Goal: Ask a question: Seek information or help from site administrators or community

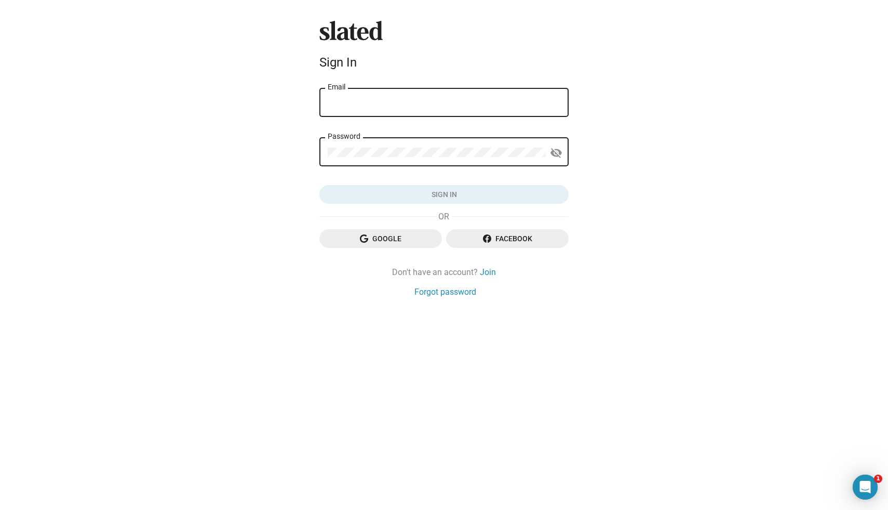
click at [437, 110] on div "Email" at bounding box center [444, 101] width 233 height 31
type input "[PERSON_NAME][EMAIL_ADDRESS][DOMAIN_NAME]"
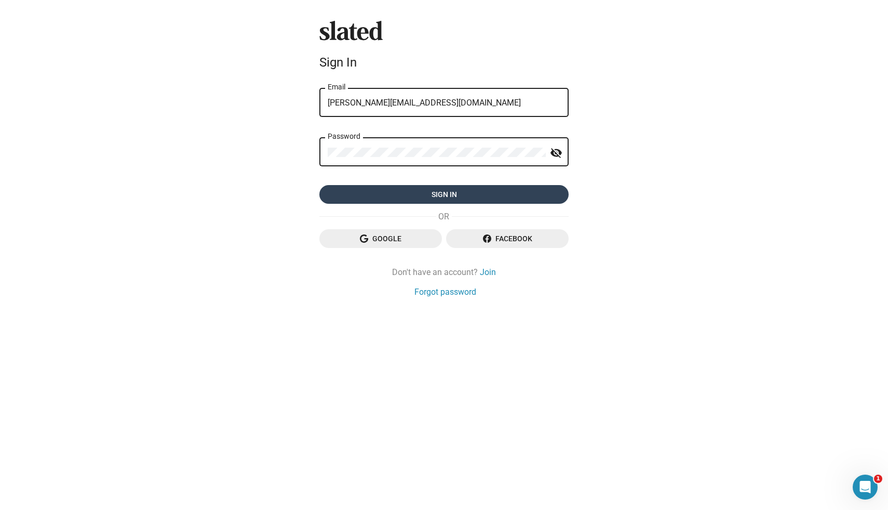
click at [429, 194] on span "Sign in" at bounding box center [444, 194] width 233 height 19
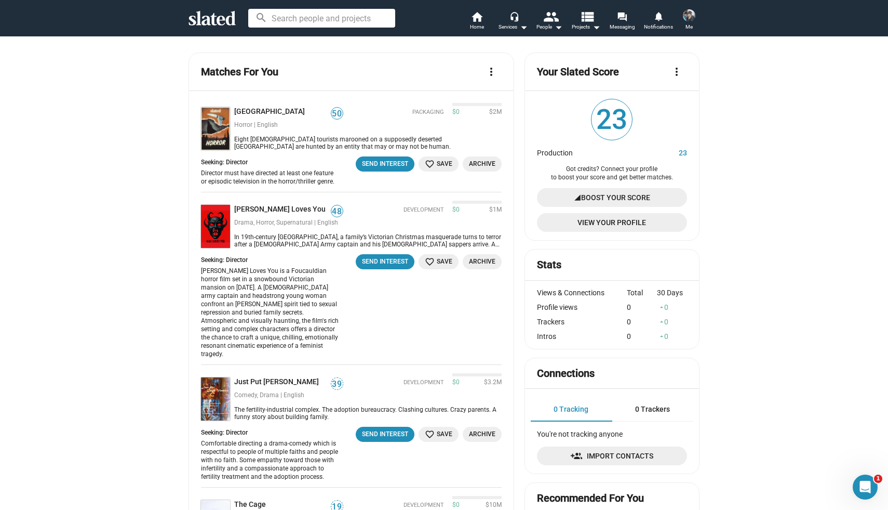
click at [689, 14] on img at bounding box center [689, 15] width 12 height 12
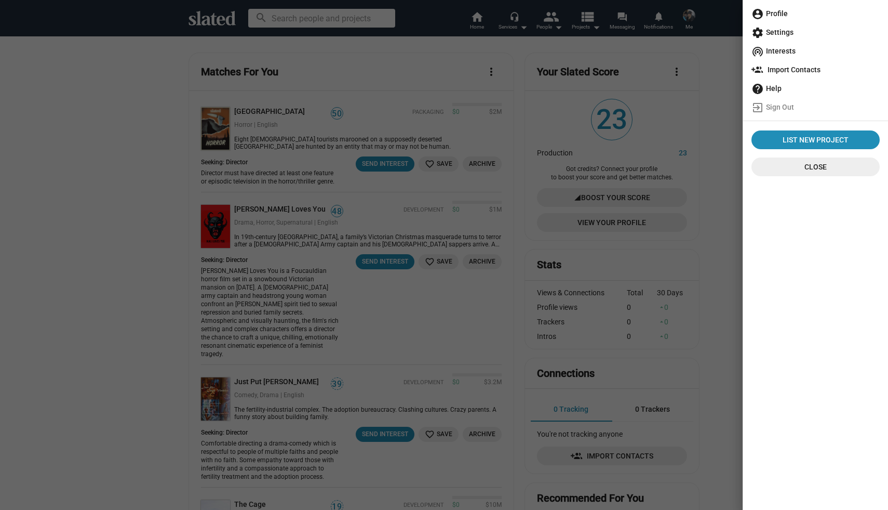
click at [772, 14] on span "account_circle Profile" at bounding box center [816, 13] width 128 height 19
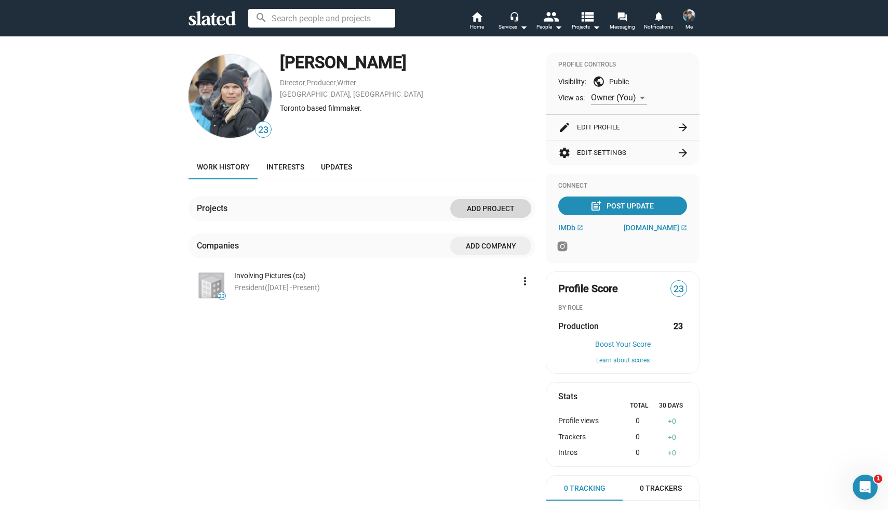
click at [473, 204] on span "Add project" at bounding box center [491, 208] width 64 height 19
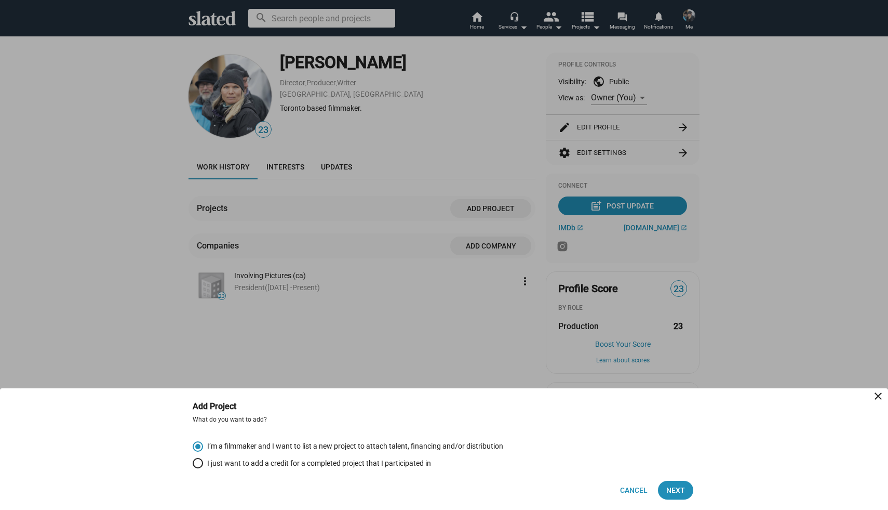
click at [226, 459] on span "I just want to add a credit for a completed project that I participated in" at bounding box center [317, 463] width 228 height 10
click at [203, 459] on input "I just want to add a credit for a completed project that I participated in" at bounding box center [198, 463] width 10 height 10
radio input "true"
click at [671, 486] on span "Next" at bounding box center [676, 490] width 19 height 19
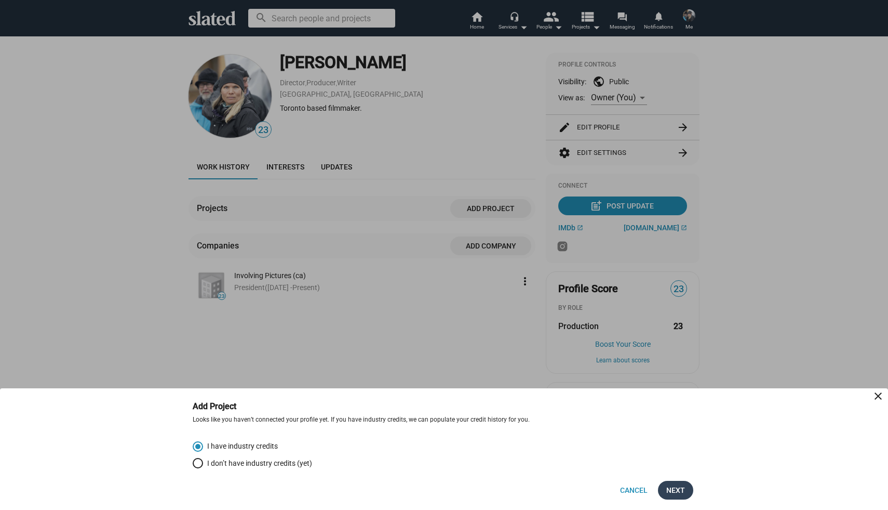
click at [676, 489] on span "Next" at bounding box center [676, 490] width 19 height 19
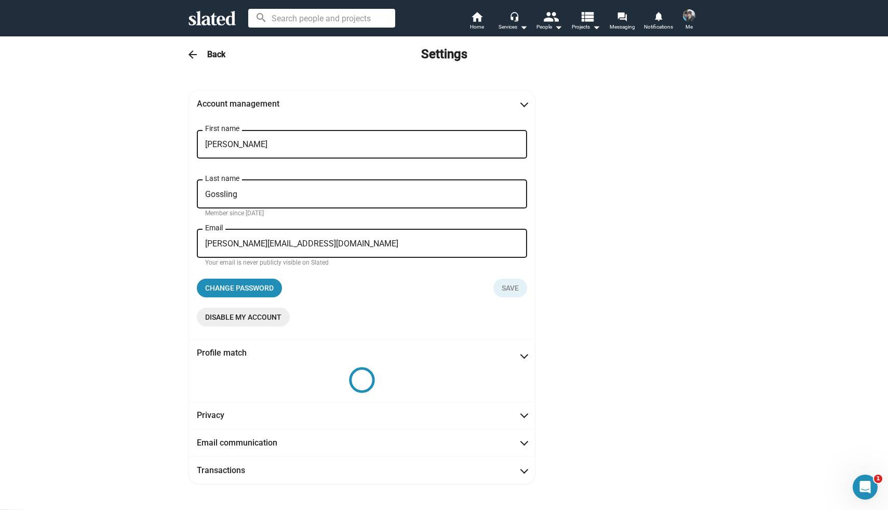
scroll to position [12, 0]
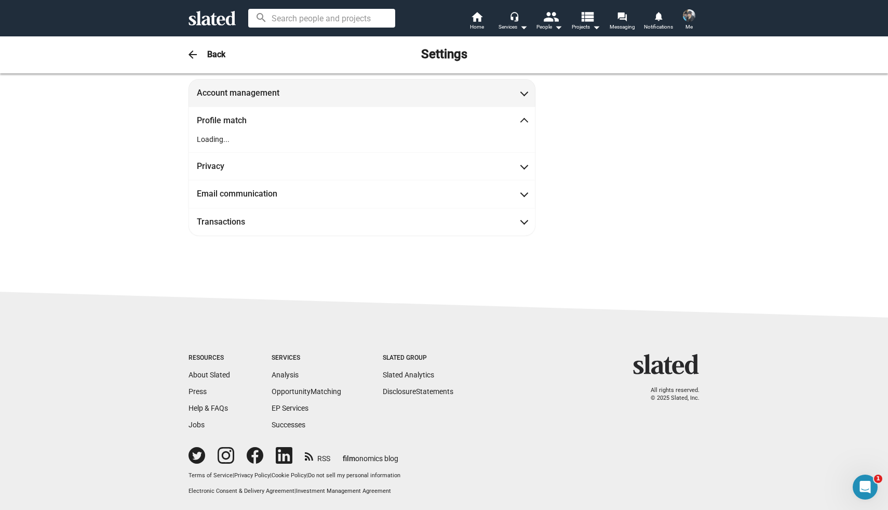
click at [273, 91] on mat-panel-title "Account management" at bounding box center [244, 92] width 94 height 11
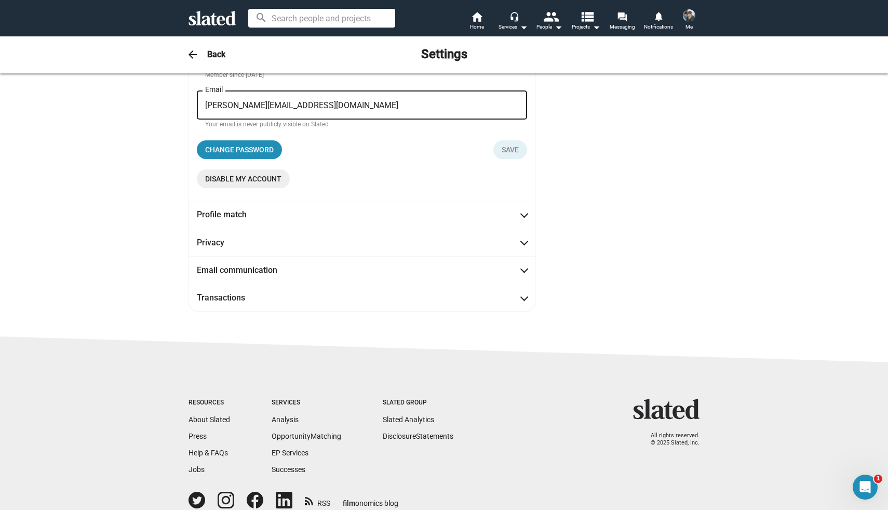
scroll to position [136, 0]
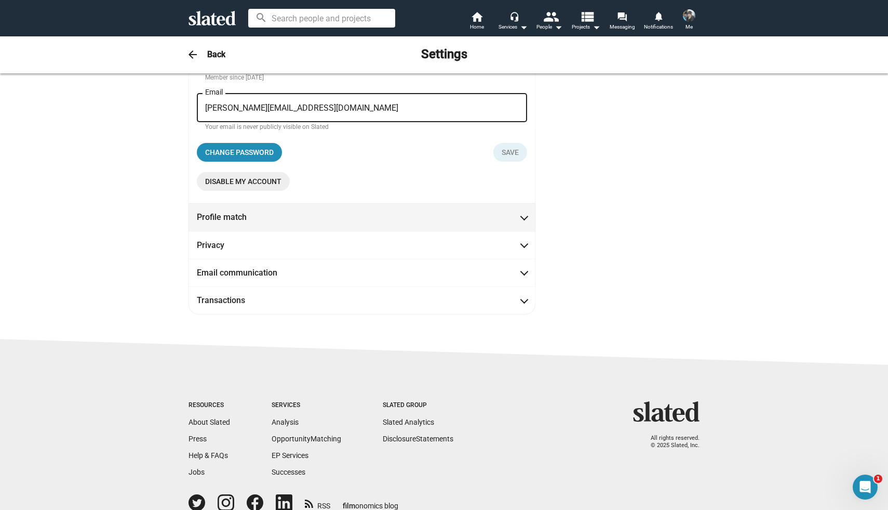
click at [220, 218] on mat-panel-title "Profile match" at bounding box center [244, 216] width 94 height 11
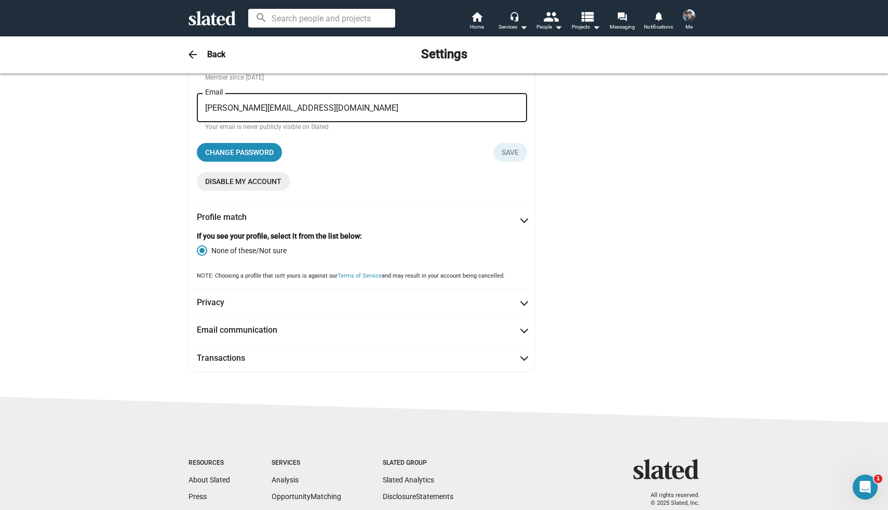
scroll to position [20, 0]
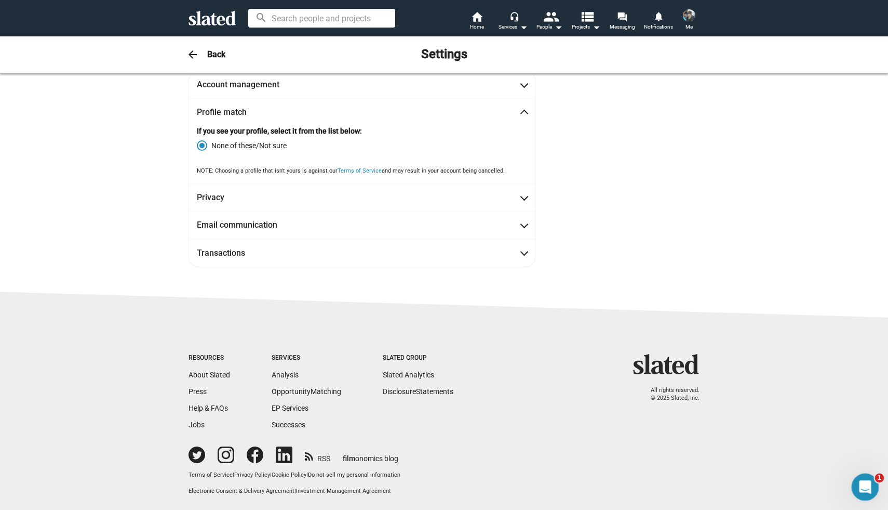
click at [859, 482] on icon "Open Intercom Messenger" at bounding box center [864, 485] width 17 height 17
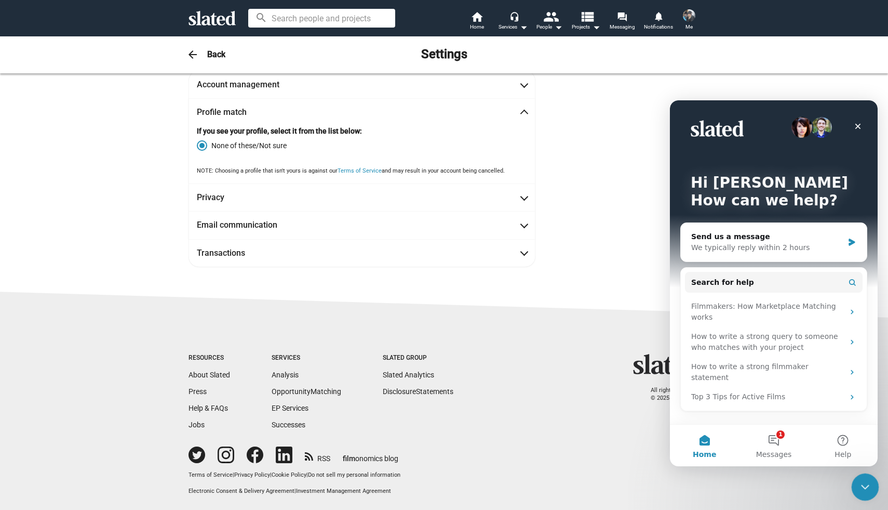
scroll to position [0, 0]
click at [709, 283] on span "Search for help" at bounding box center [723, 282] width 63 height 11
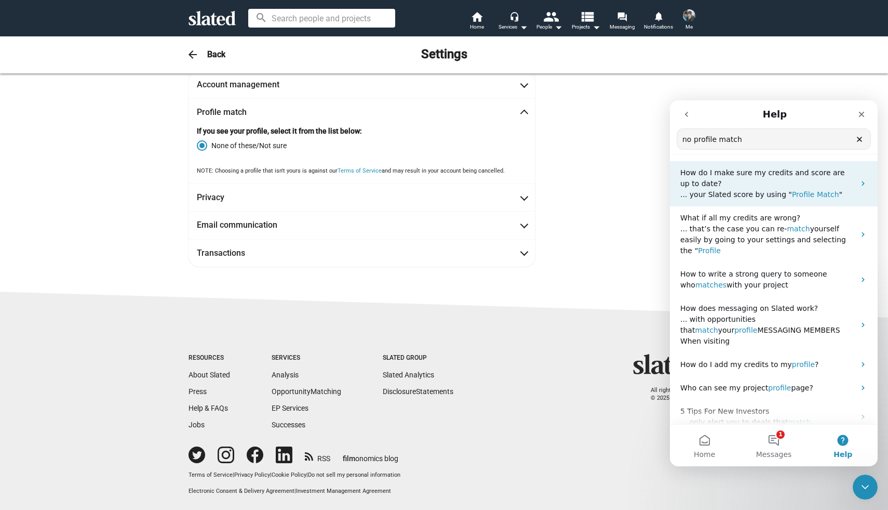
type input "no profile match"
click at [763, 193] on span "... your Slated score by using "" at bounding box center [737, 194] width 112 height 8
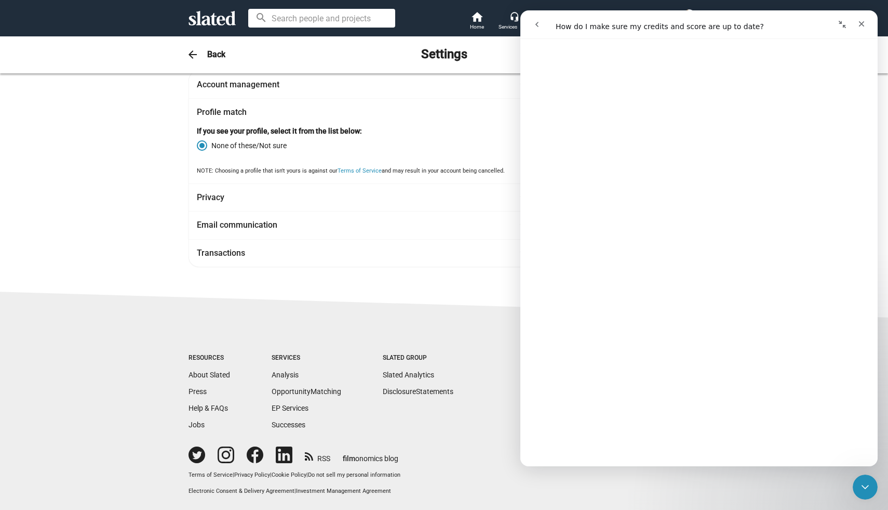
scroll to position [373, 0]
click at [235, 151] on mat-radio-group "None of these/Not sure" at bounding box center [362, 147] width 330 height 23
click at [233, 141] on span "None of these/Not sure" at bounding box center [246, 145] width 79 height 10
click at [207, 141] on input "None of these/Not sure" at bounding box center [202, 145] width 10 height 10
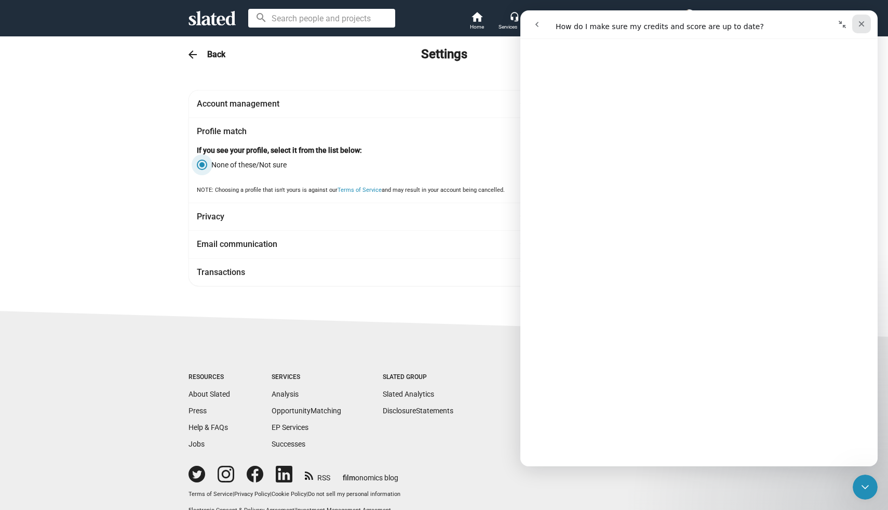
click at [865, 25] on icon "Close" at bounding box center [862, 24] width 8 height 8
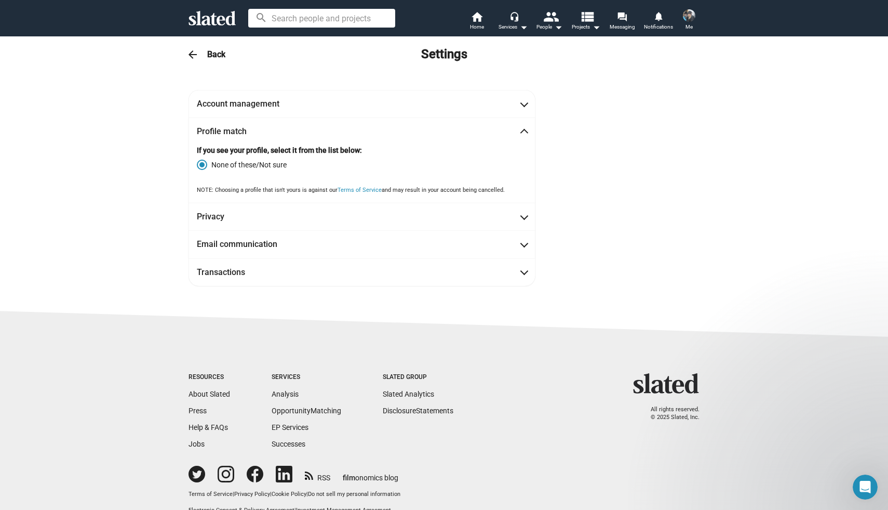
click at [206, 55] on div "arrow_back Back Settings" at bounding box center [444, 54] width 532 height 21
click at [188, 56] on mat-icon "arrow_back" at bounding box center [193, 54] width 12 height 12
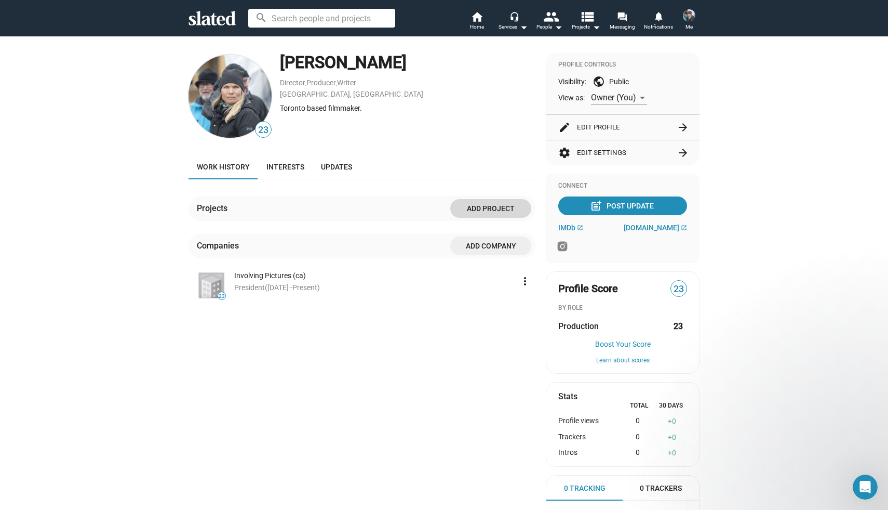
click at [483, 205] on span "Add project" at bounding box center [491, 208] width 64 height 19
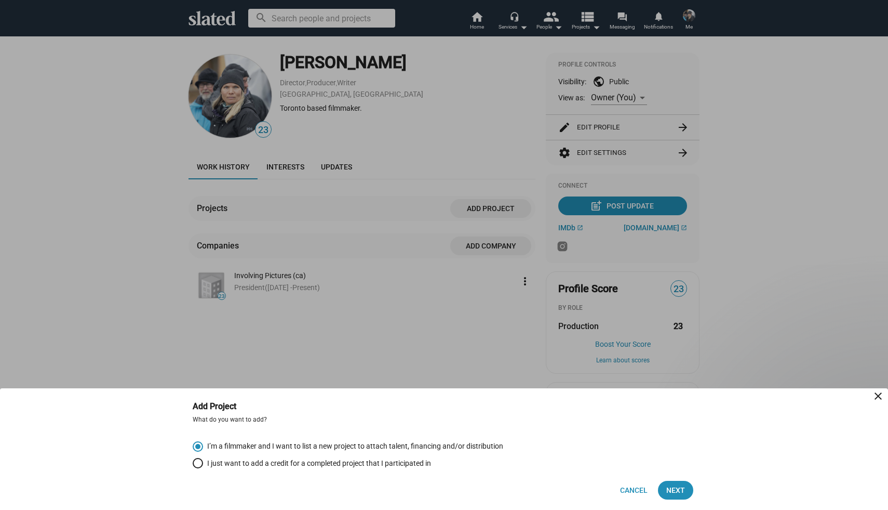
click at [390, 462] on span "I just want to add a credit for a completed project that I participated in" at bounding box center [317, 463] width 228 height 10
click at [203, 462] on input "I just want to add a credit for a completed project that I participated in" at bounding box center [198, 463] width 10 height 10
radio input "true"
click at [671, 495] on span "Next" at bounding box center [676, 490] width 19 height 19
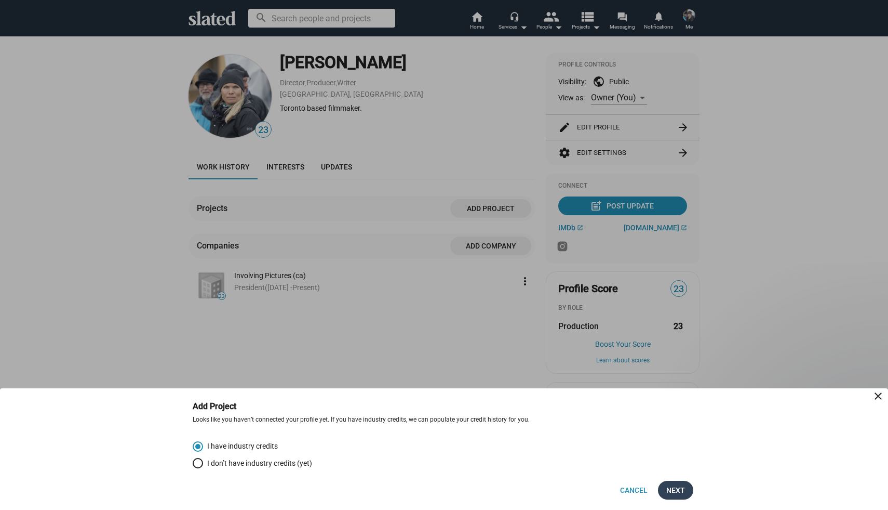
click at [674, 491] on span "Next" at bounding box center [676, 490] width 19 height 19
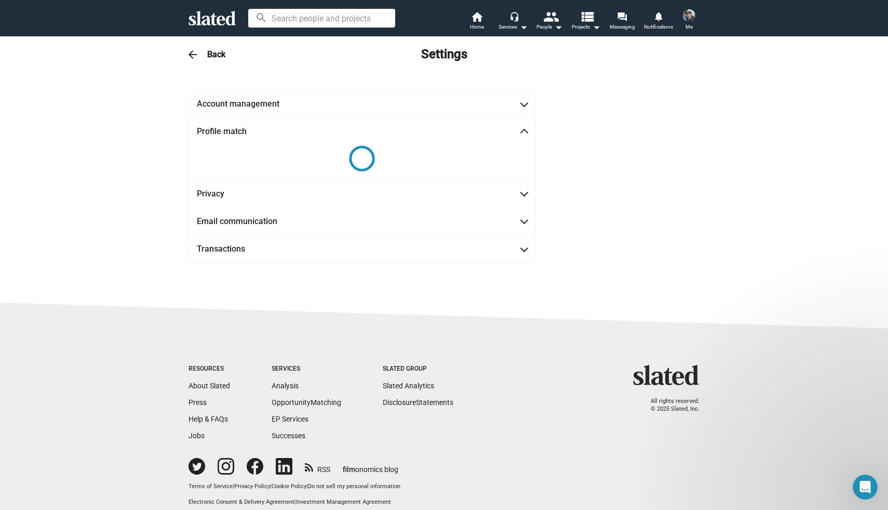
scroll to position [12, 0]
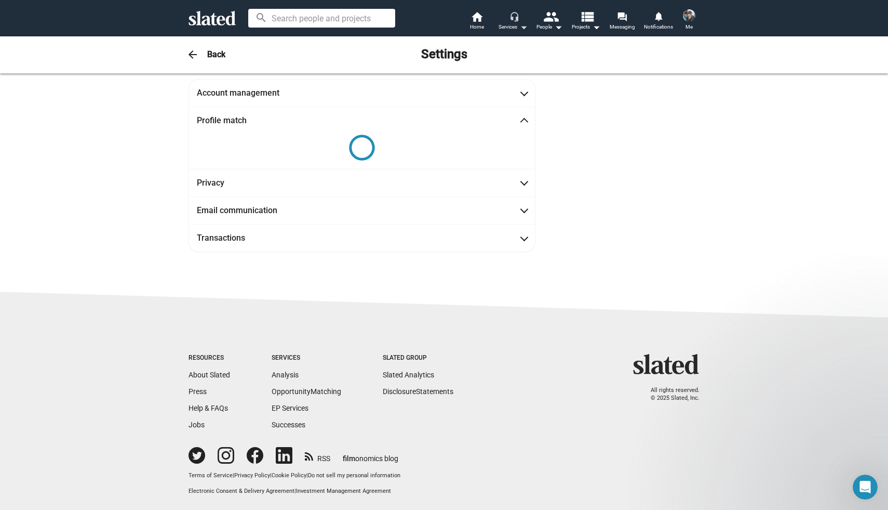
click at [515, 17] on mat-icon "headset_mic" at bounding box center [514, 15] width 9 height 9
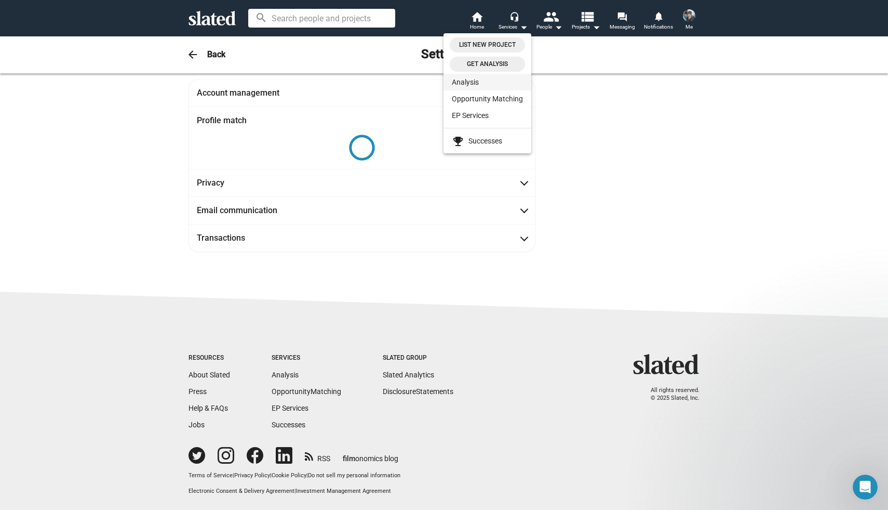
click at [472, 83] on link "Analysis" at bounding box center [488, 82] width 88 height 17
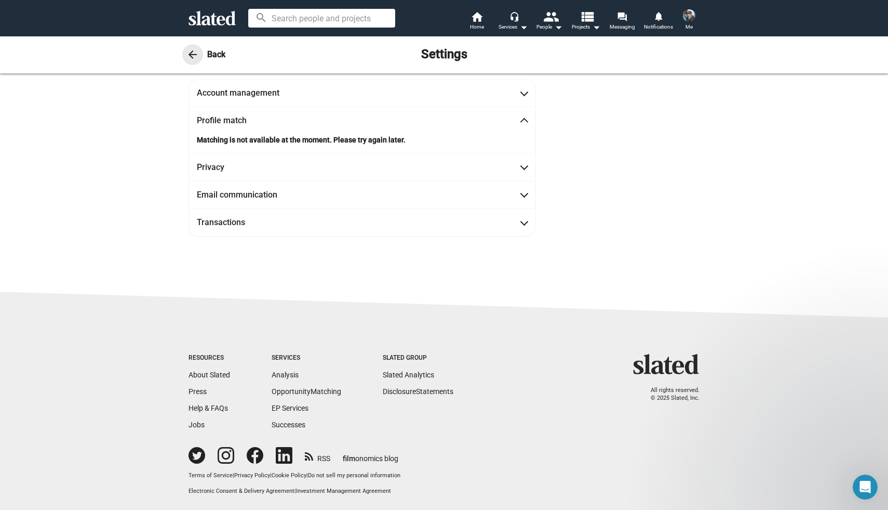
click at [196, 56] on mat-icon "arrow_back" at bounding box center [193, 54] width 12 height 12
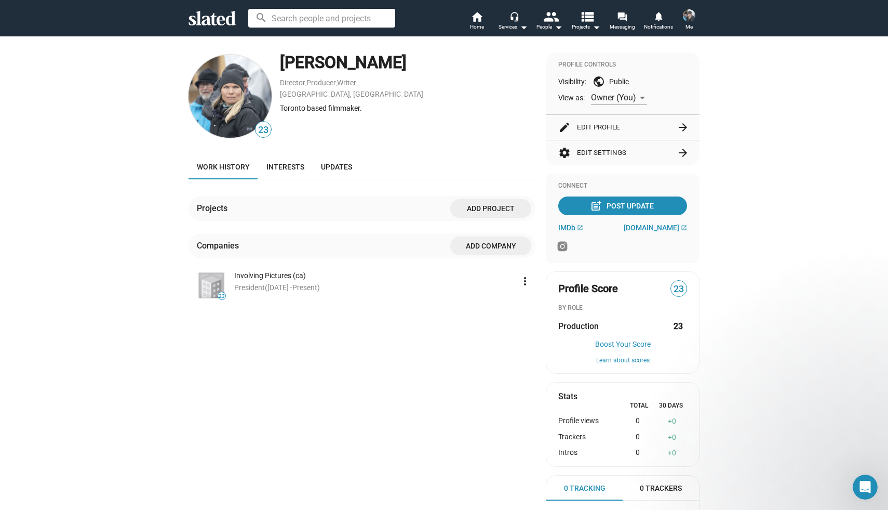
click at [214, 18] on icon at bounding box center [212, 18] width 47 height 15
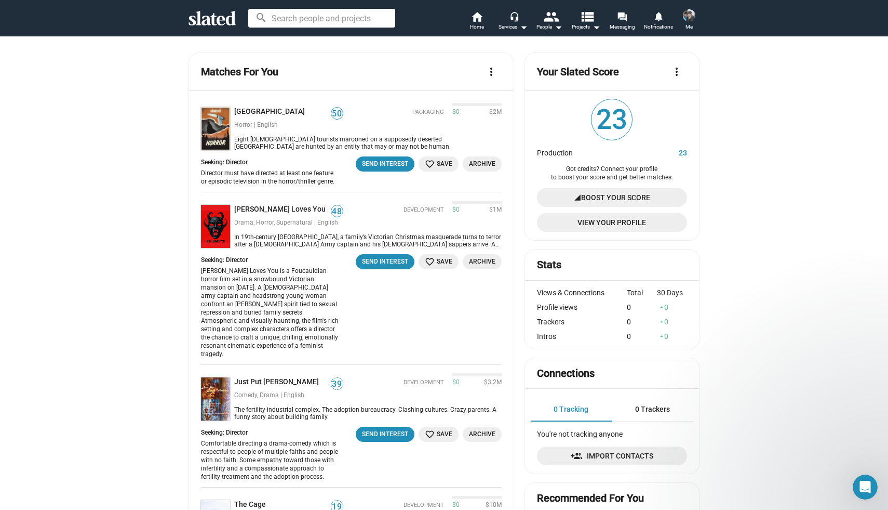
click at [686, 19] on img at bounding box center [689, 15] width 12 height 12
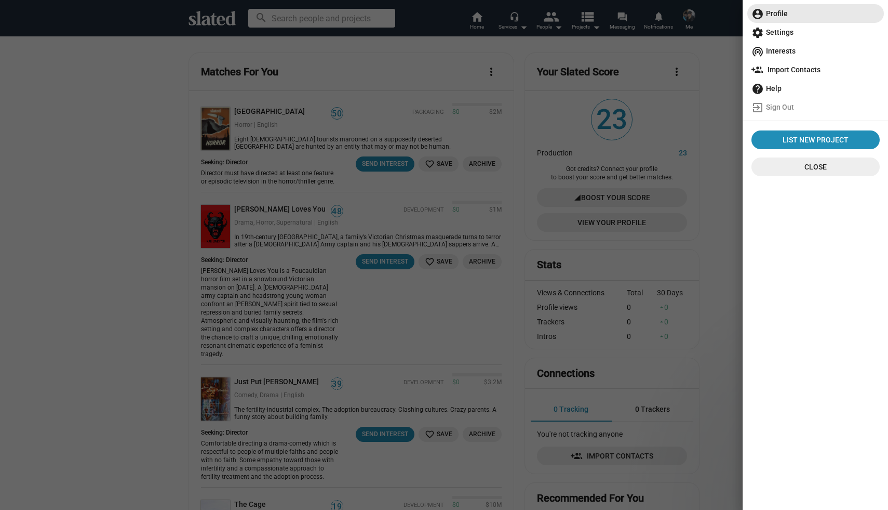
click at [774, 12] on span "account_circle Profile" at bounding box center [816, 13] width 128 height 19
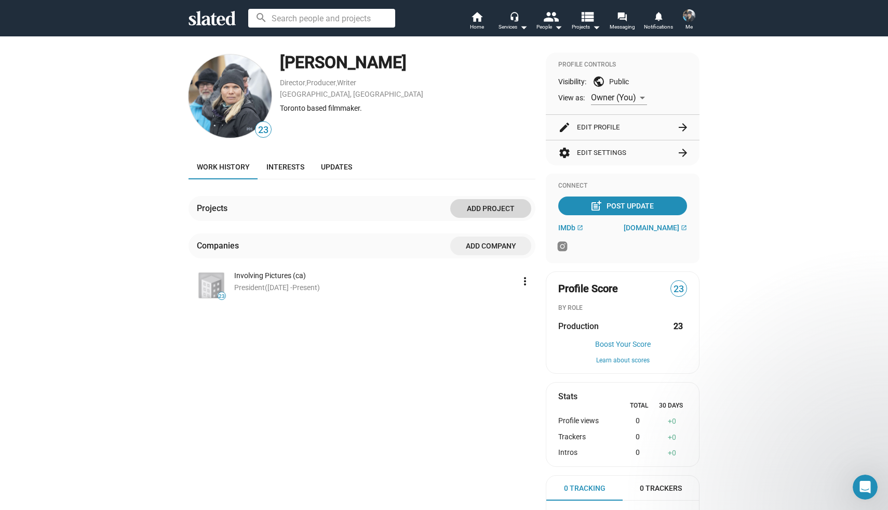
click at [463, 217] on span "Add project" at bounding box center [491, 208] width 64 height 19
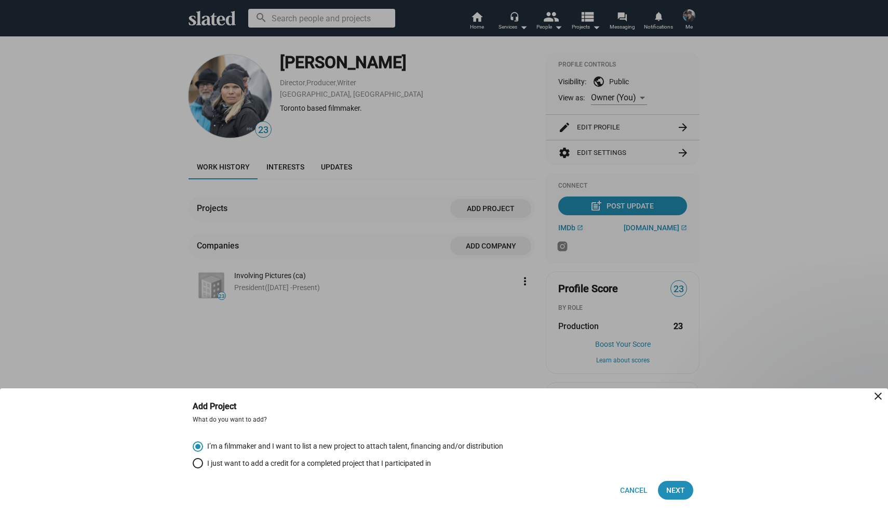
click at [217, 465] on span "I just want to add a credit for a completed project that I participated in" at bounding box center [317, 463] width 228 height 10
click at [203, 465] on input "I just want to add a credit for a completed project that I participated in" at bounding box center [198, 463] width 10 height 10
radio input "true"
click at [674, 488] on span "Next" at bounding box center [676, 490] width 19 height 19
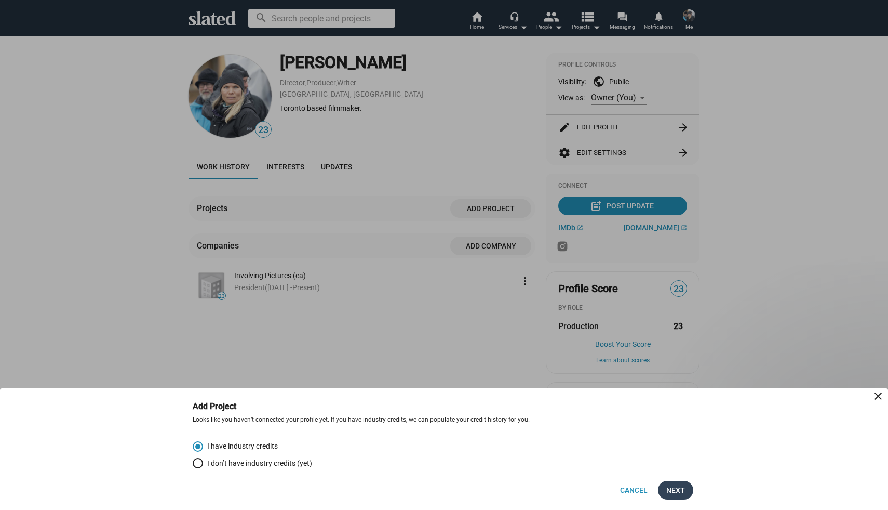
click at [676, 489] on span "Next" at bounding box center [676, 490] width 19 height 19
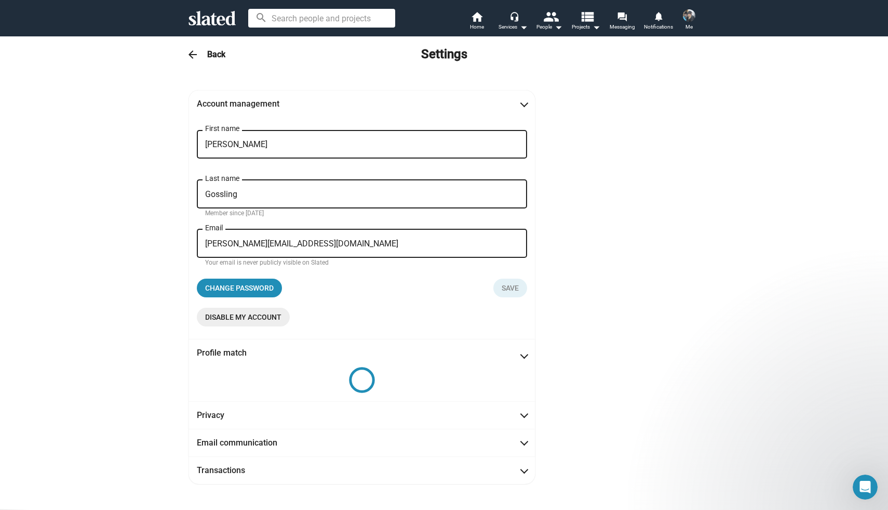
scroll to position [12, 0]
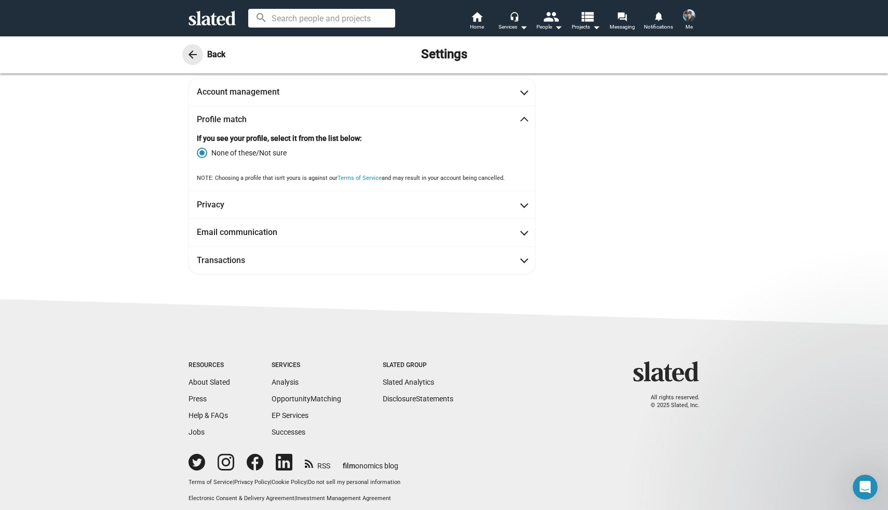
click at [195, 52] on mat-icon "arrow_back" at bounding box center [193, 54] width 12 height 12
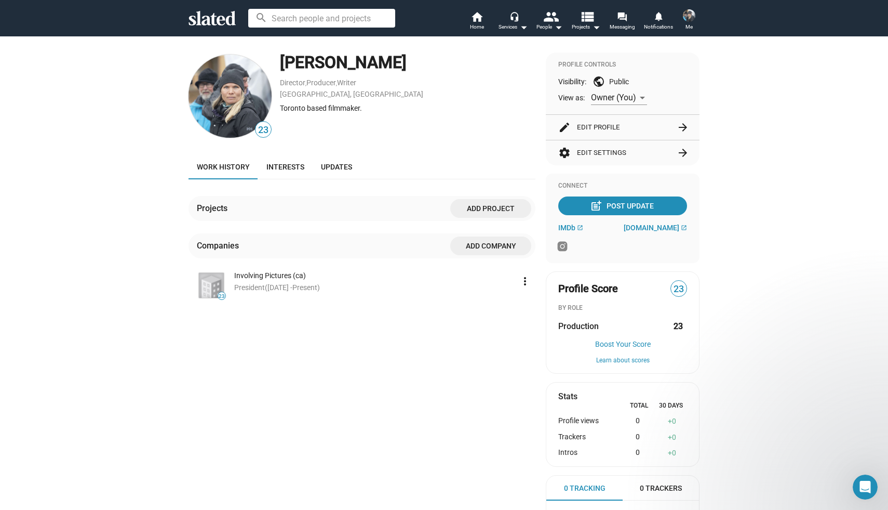
click at [484, 207] on span "Add project" at bounding box center [491, 208] width 64 height 19
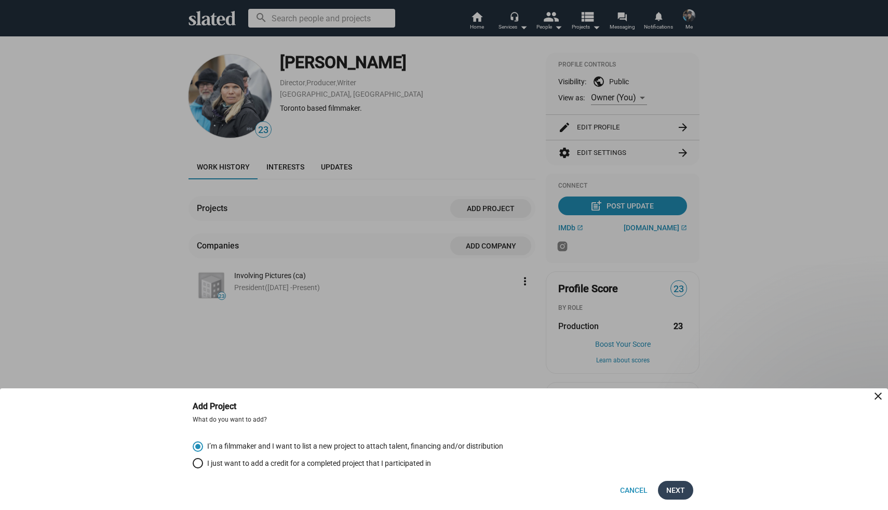
click at [676, 487] on span "Next" at bounding box center [676, 490] width 19 height 19
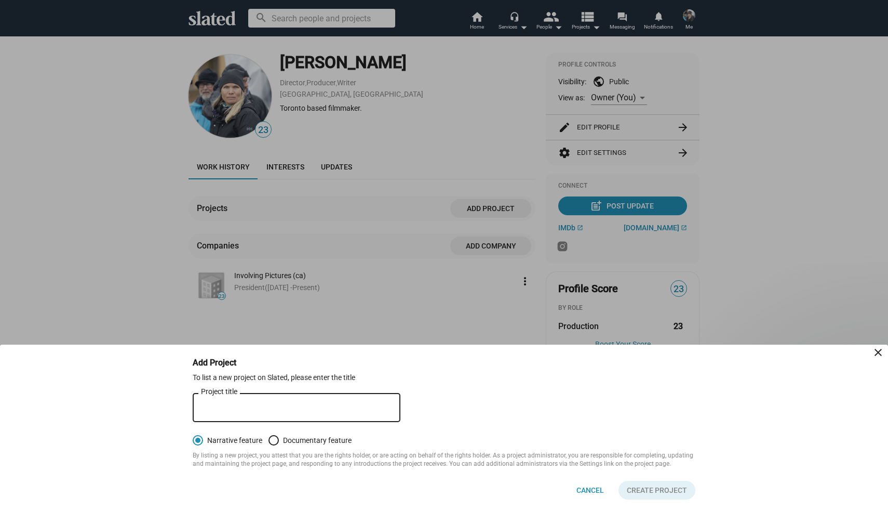
click at [358, 406] on input "Project title" at bounding box center [296, 407] width 191 height 9
type input "13 Minutes"
click at [480, 394] on form "To list a new project on Slated, please enter the title 13 Minutes Project titl…" at bounding box center [444, 420] width 503 height 96
drag, startPoint x: 260, startPoint y: 411, endPoint x: 193, endPoint y: 410, distance: 66.5
click at [193, 410] on div "13 Minutes Project title" at bounding box center [297, 406] width 208 height 31
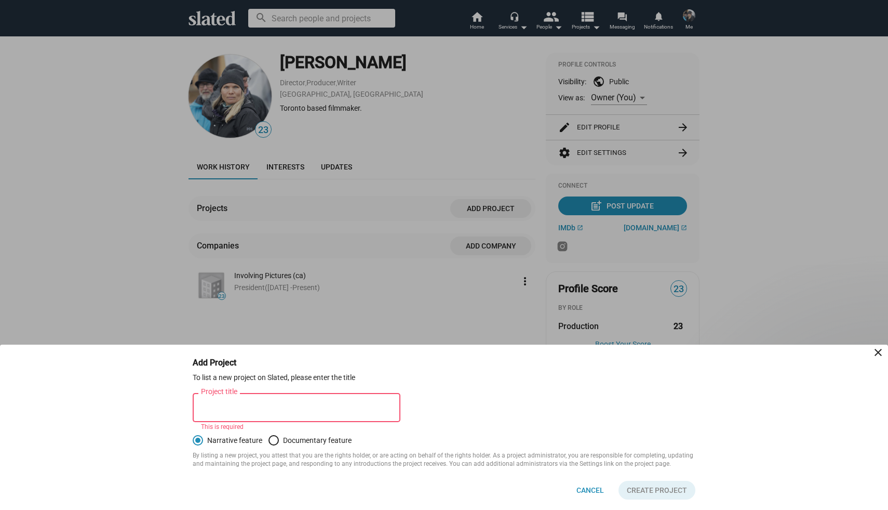
scroll to position [0, 0]
click at [288, 20] on div at bounding box center [444, 255] width 888 height 510
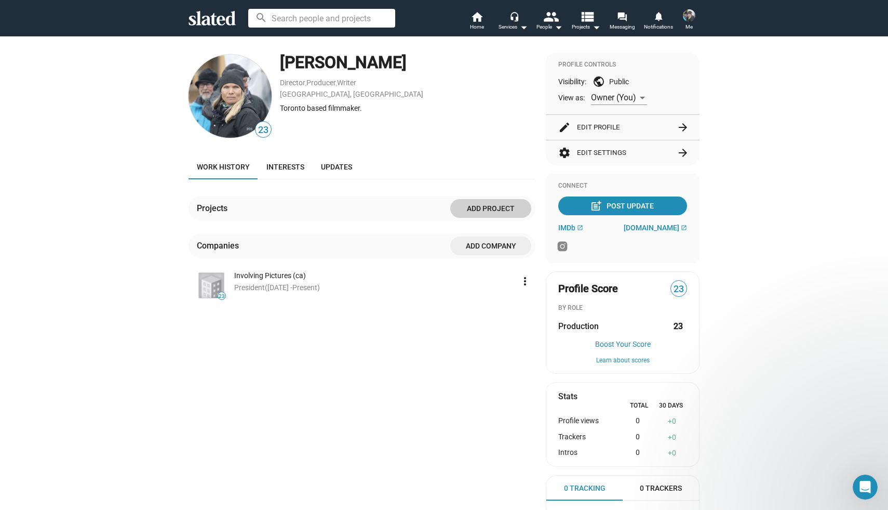
click at [287, 17] on input at bounding box center [321, 18] width 147 height 19
click at [478, 19] on mat-icon "home" at bounding box center [477, 16] width 12 height 12
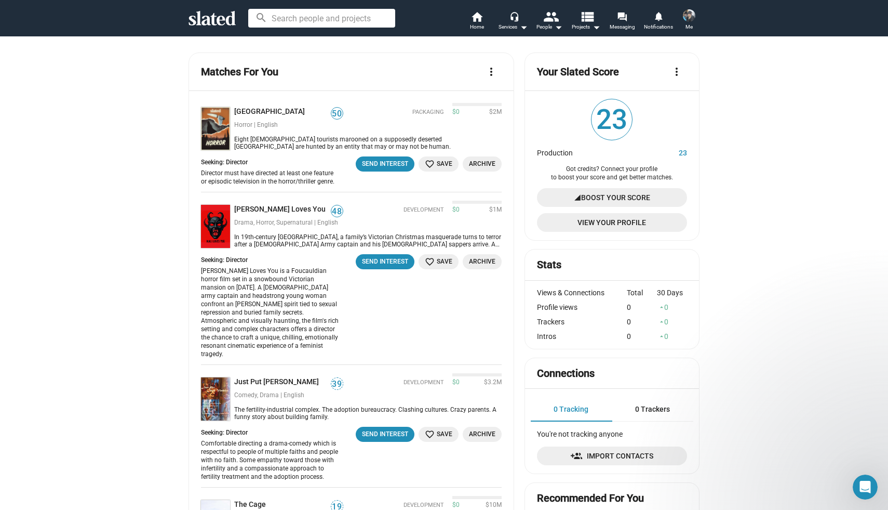
click at [592, 196] on span "Boost Your Score" at bounding box center [615, 197] width 69 height 19
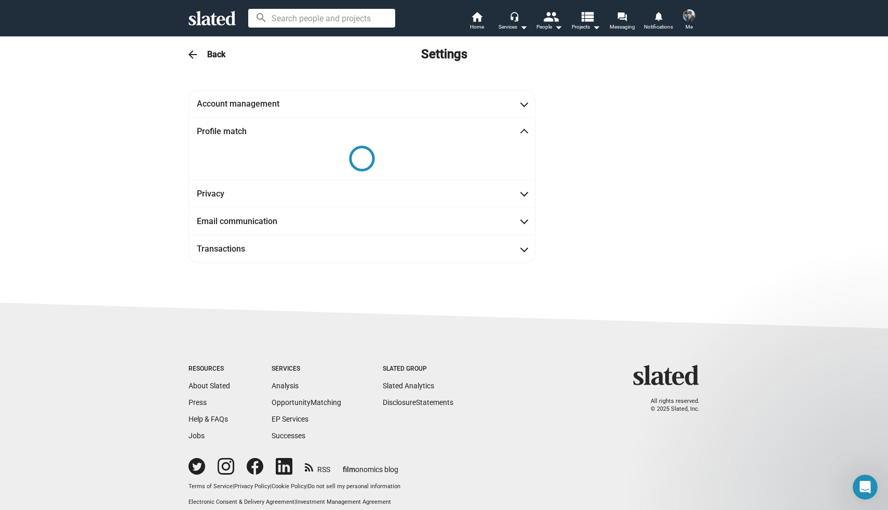
scroll to position [12, 0]
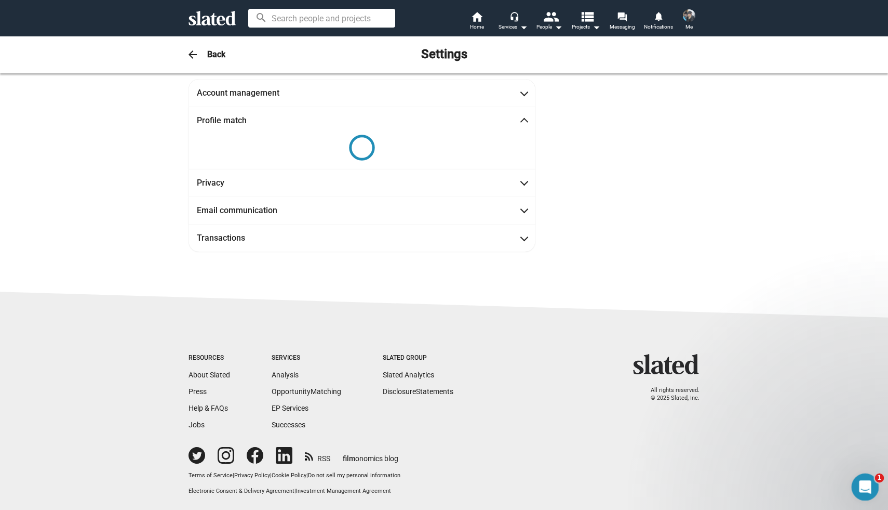
click at [864, 484] on icon "Open Intercom Messenger" at bounding box center [864, 485] width 17 height 17
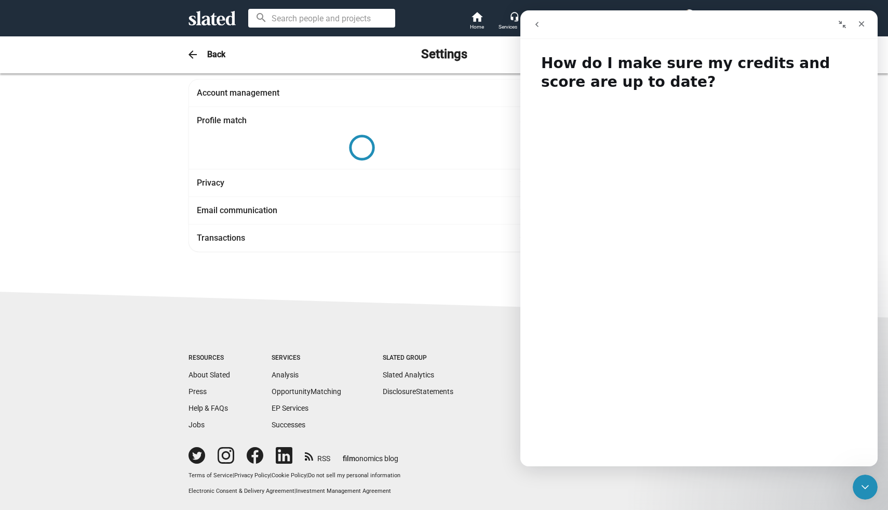
click at [732, 29] on div "Intercom messenger" at bounding box center [787, 25] width 168 height 20
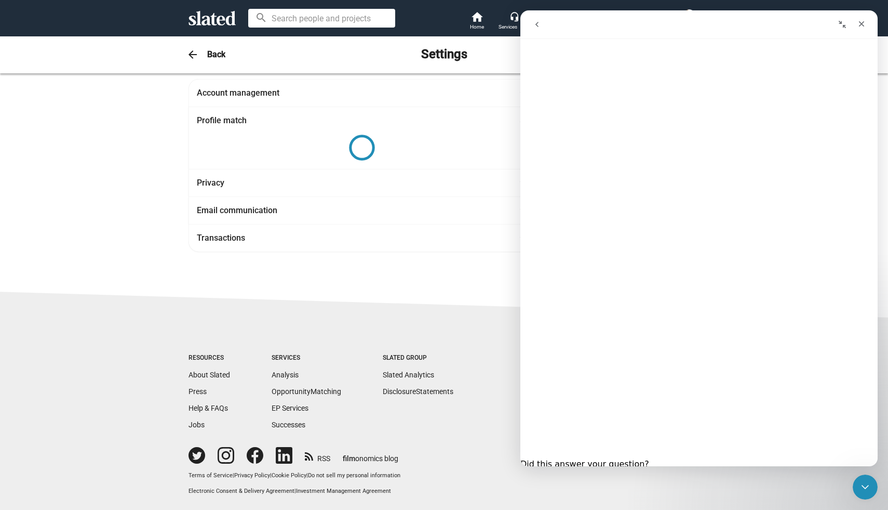
scroll to position [0, 0]
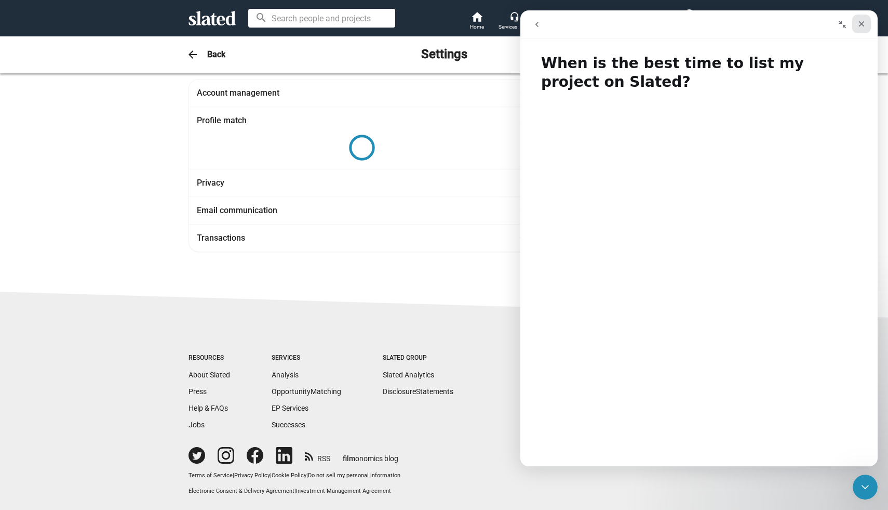
click at [860, 21] on icon "Close" at bounding box center [862, 24] width 6 height 6
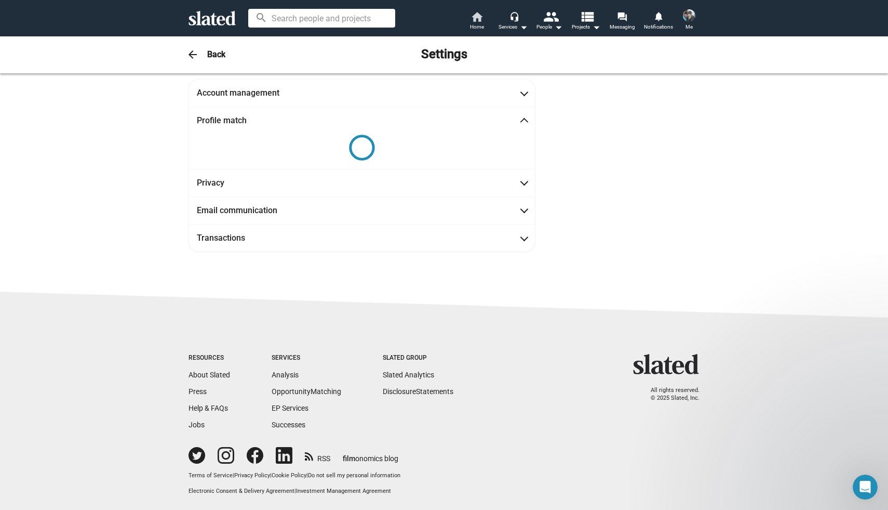
click at [478, 19] on mat-icon "home" at bounding box center [477, 16] width 12 height 12
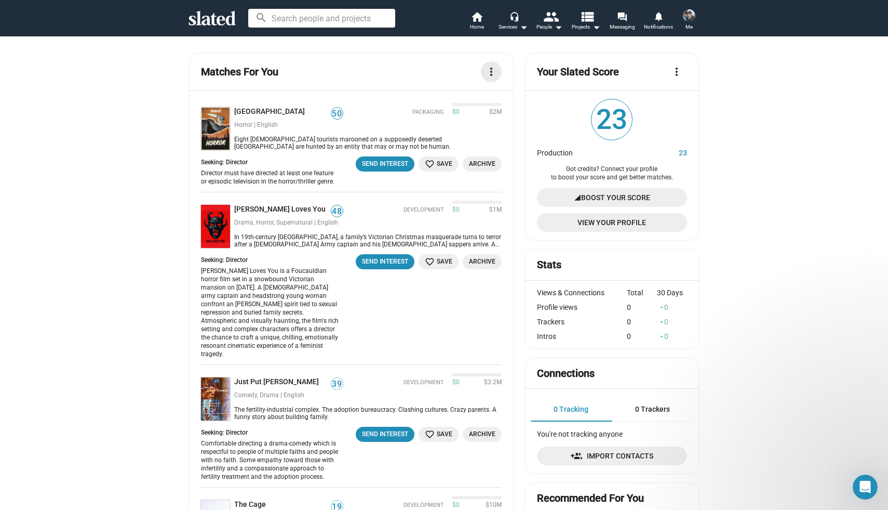
click at [492, 70] on mat-icon "more_vert" at bounding box center [491, 71] width 12 height 12
click at [492, 70] on div at bounding box center [444, 255] width 888 height 510
click at [486, 162] on span "Archive" at bounding box center [482, 163] width 26 height 11
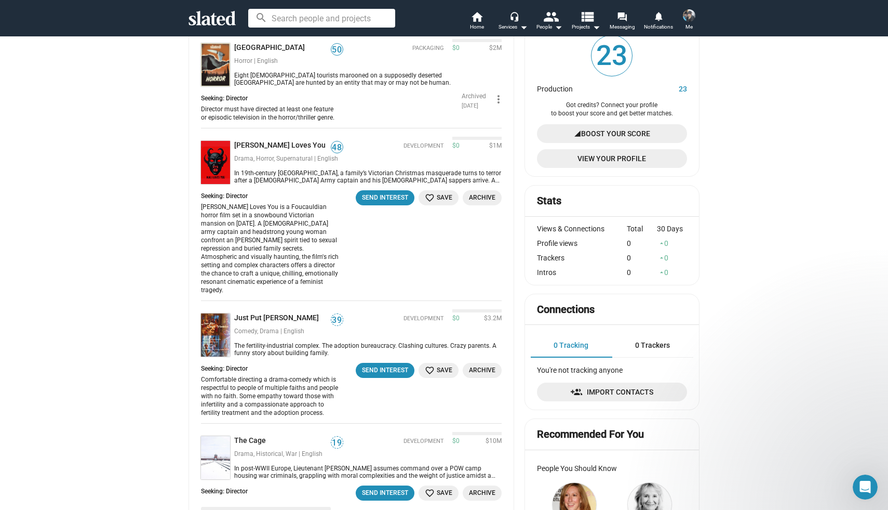
scroll to position [65, 0]
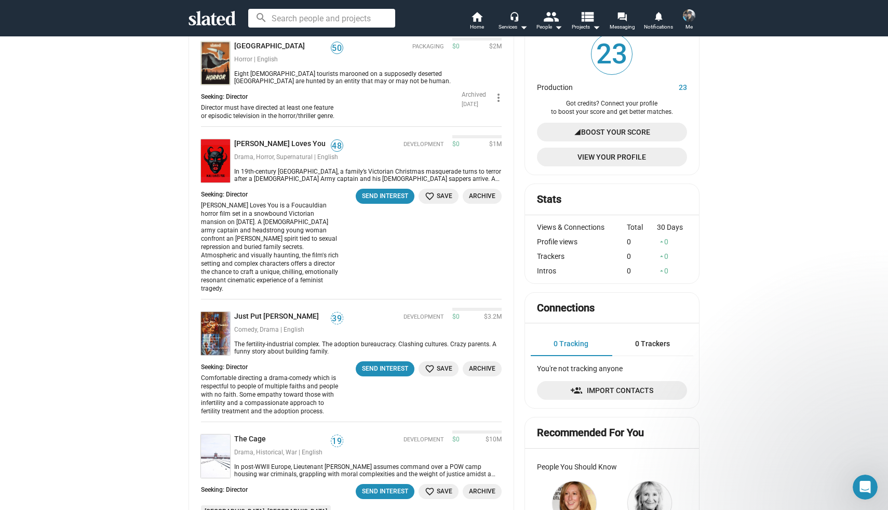
click at [481, 196] on span "Archive" at bounding box center [482, 196] width 26 height 11
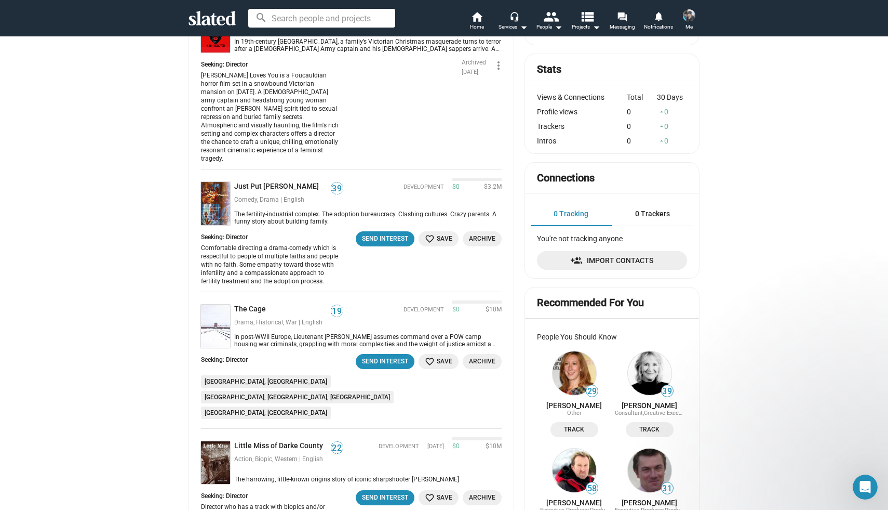
scroll to position [198, 0]
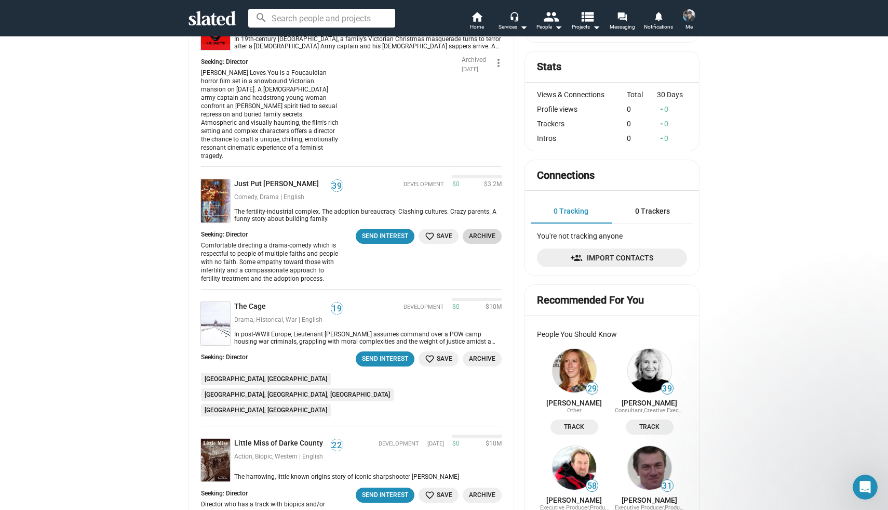
click at [477, 231] on span "Archive" at bounding box center [482, 236] width 26 height 11
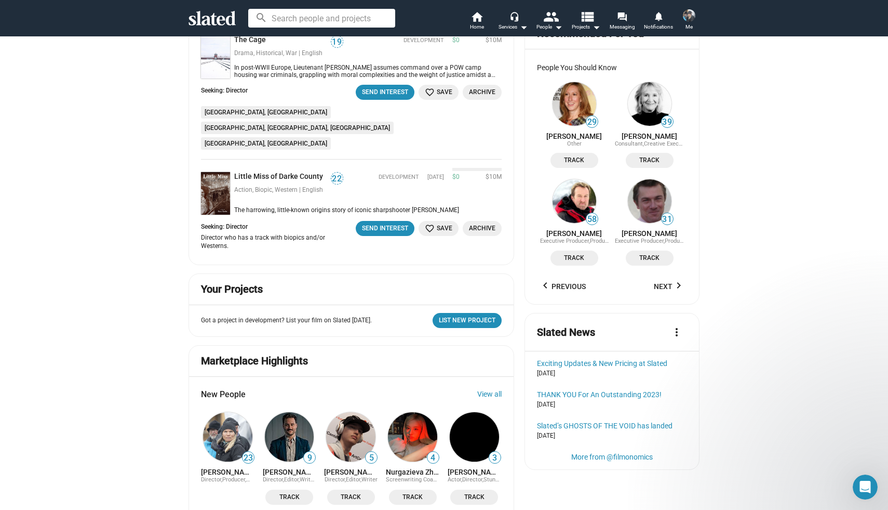
scroll to position [465, 0]
click at [212, 171] on img at bounding box center [215, 192] width 29 height 43
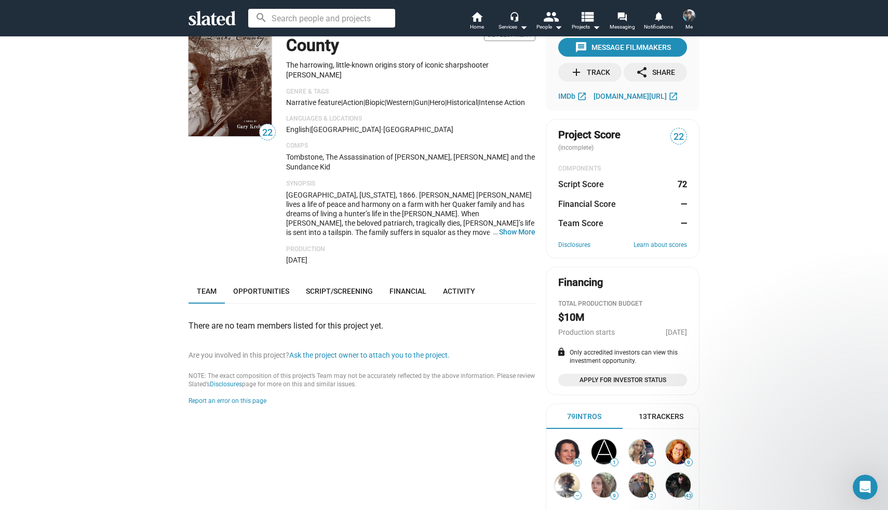
scroll to position [39, 0]
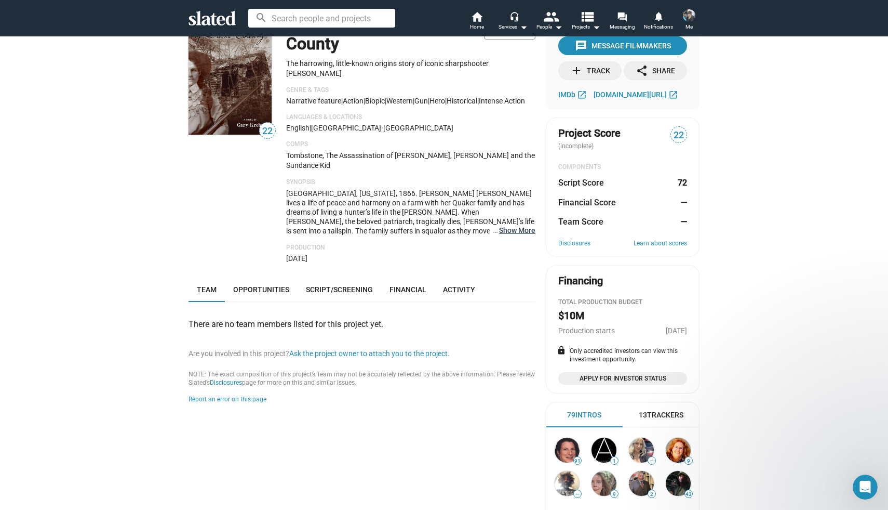
click at [516, 229] on button "… Show More" at bounding box center [517, 229] width 36 height 9
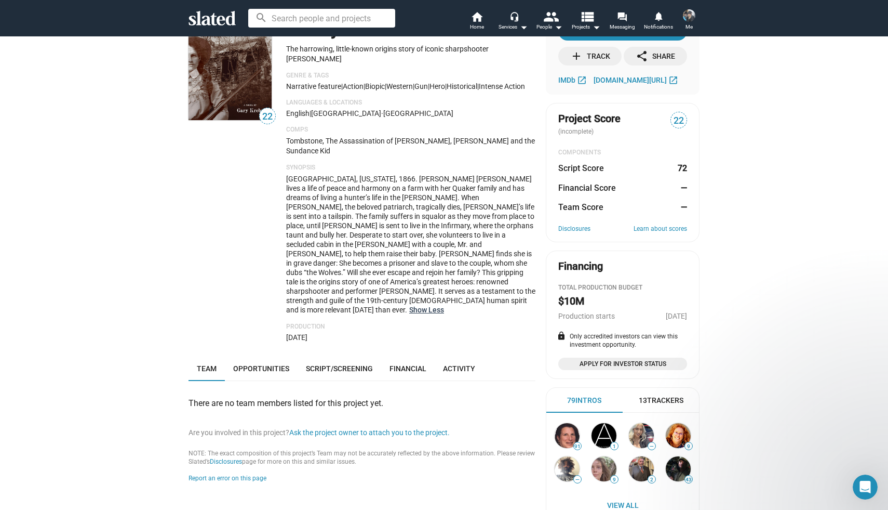
scroll to position [66, 0]
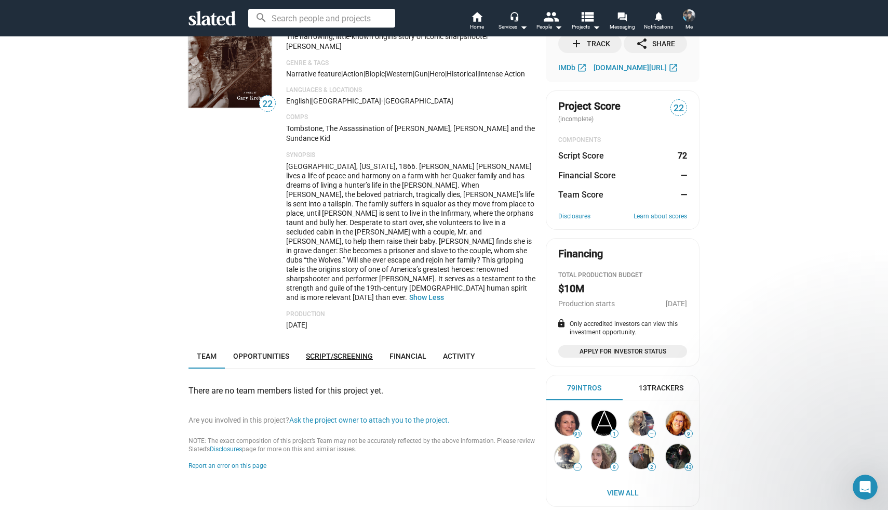
click at [324, 352] on span "Script/Screening" at bounding box center [339, 356] width 67 height 8
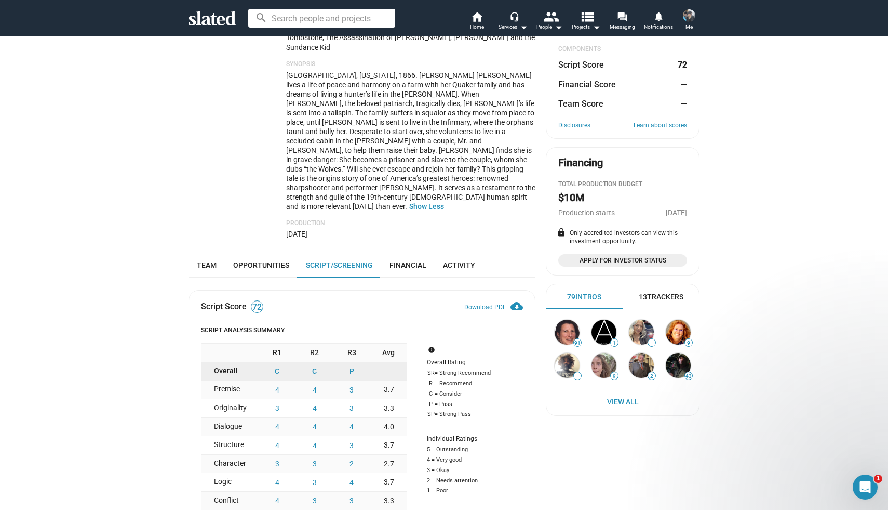
scroll to position [150, 0]
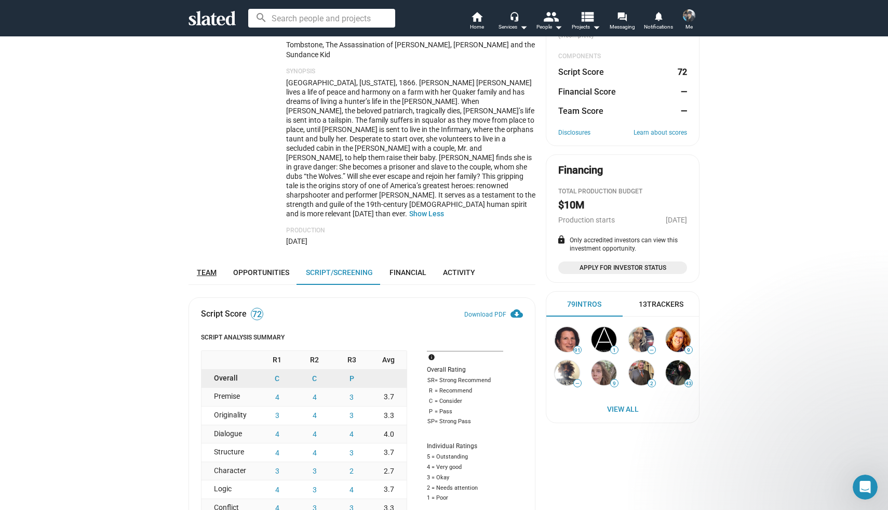
click at [214, 268] on span "Team" at bounding box center [207, 272] width 20 height 8
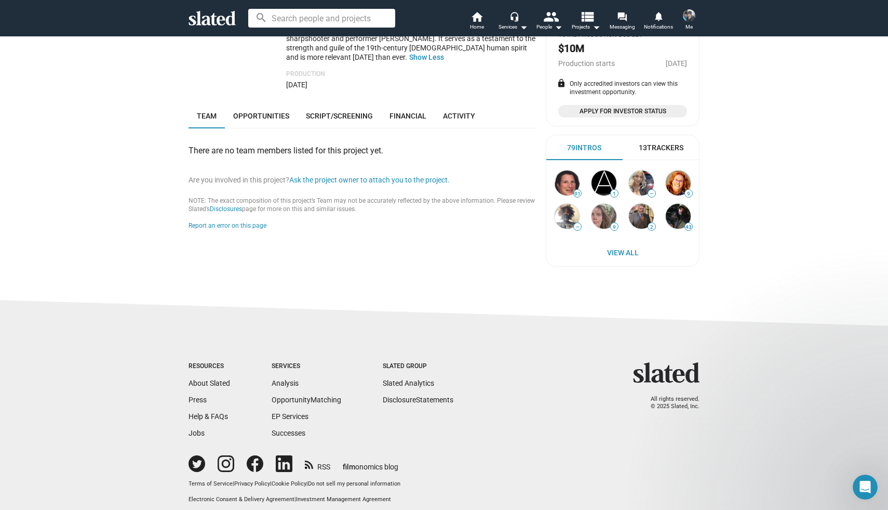
scroll to position [315, 0]
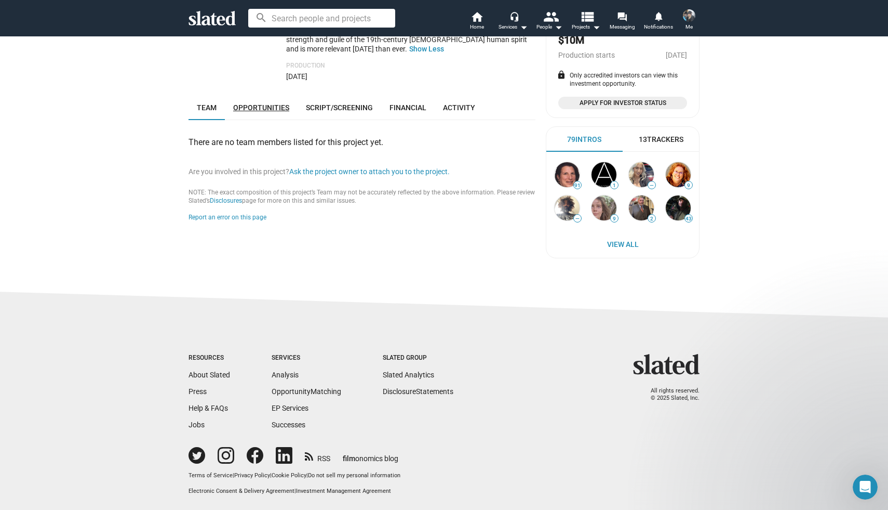
click at [261, 103] on span "Opportunities" at bounding box center [261, 107] width 56 height 8
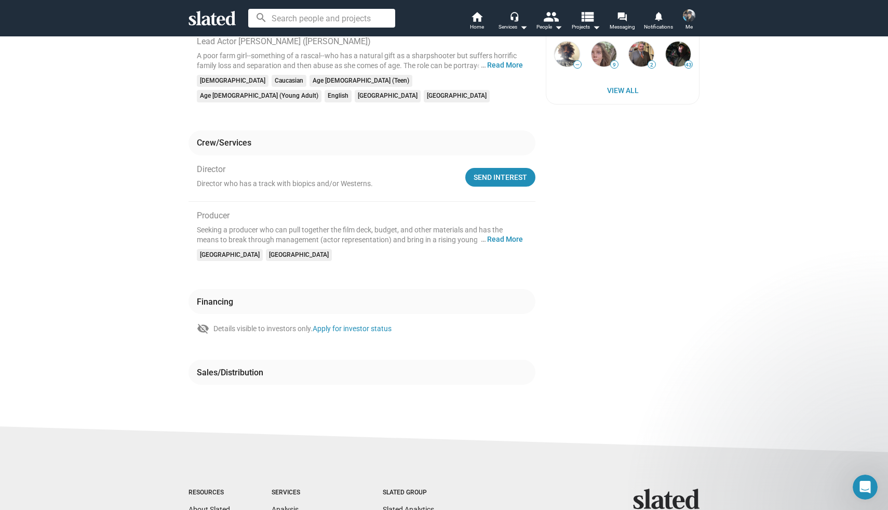
scroll to position [472, 0]
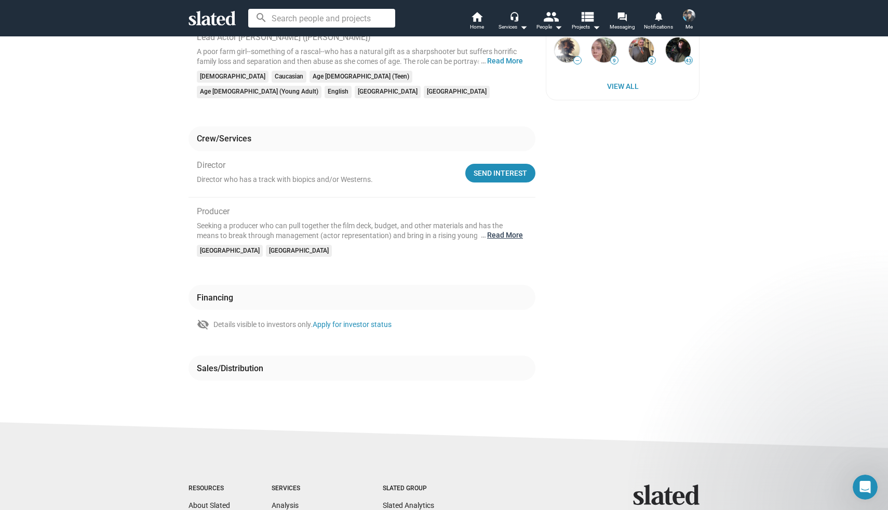
click at [496, 230] on button "… Read More" at bounding box center [505, 235] width 36 height 10
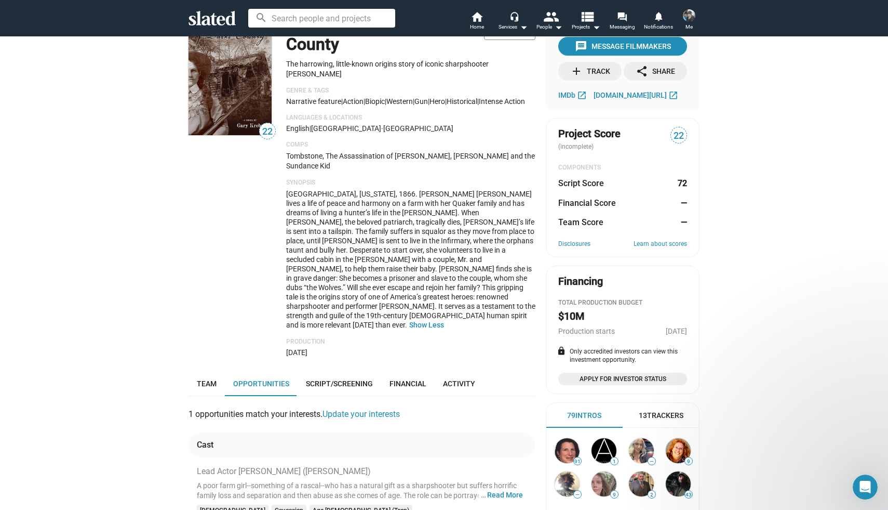
scroll to position [0, 0]
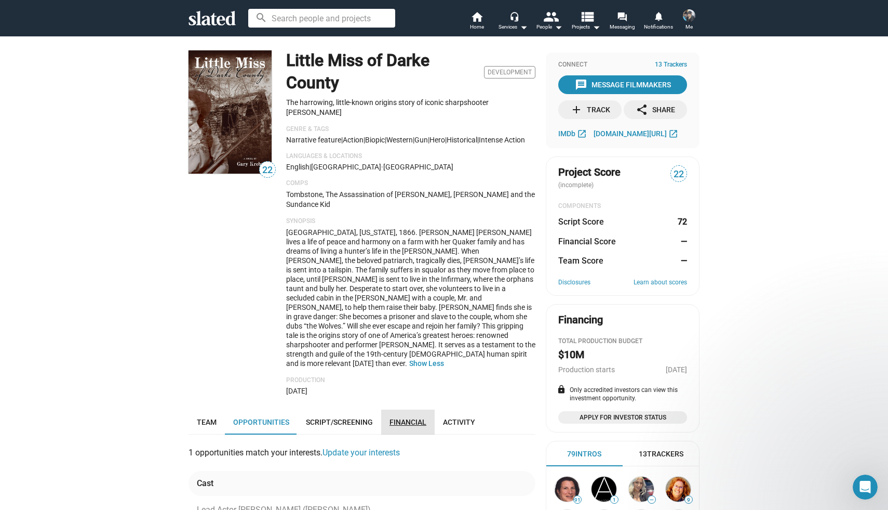
click at [390, 418] on span "Financial" at bounding box center [408, 422] width 37 height 8
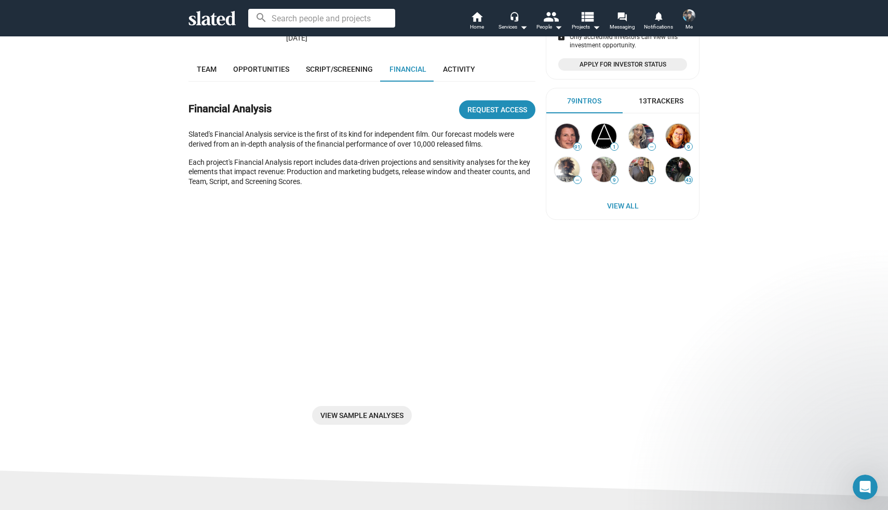
scroll to position [355, 0]
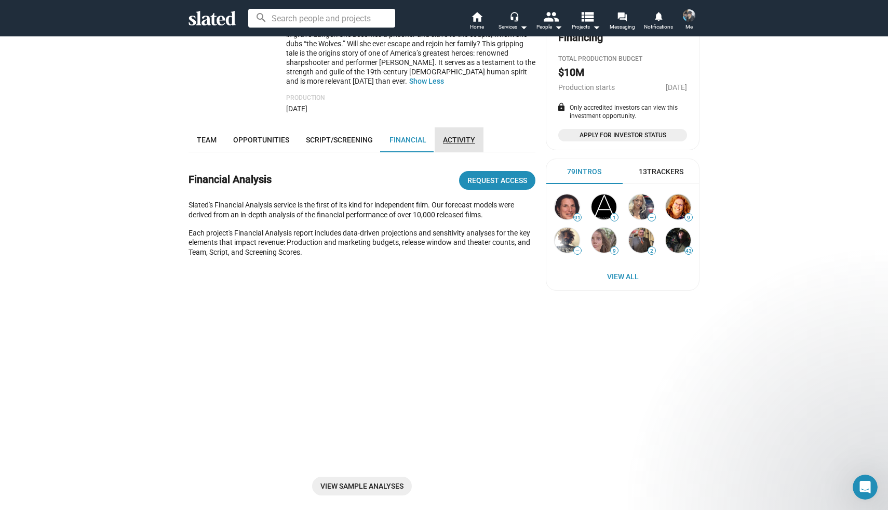
click at [462, 136] on span "Activity" at bounding box center [459, 140] width 32 height 8
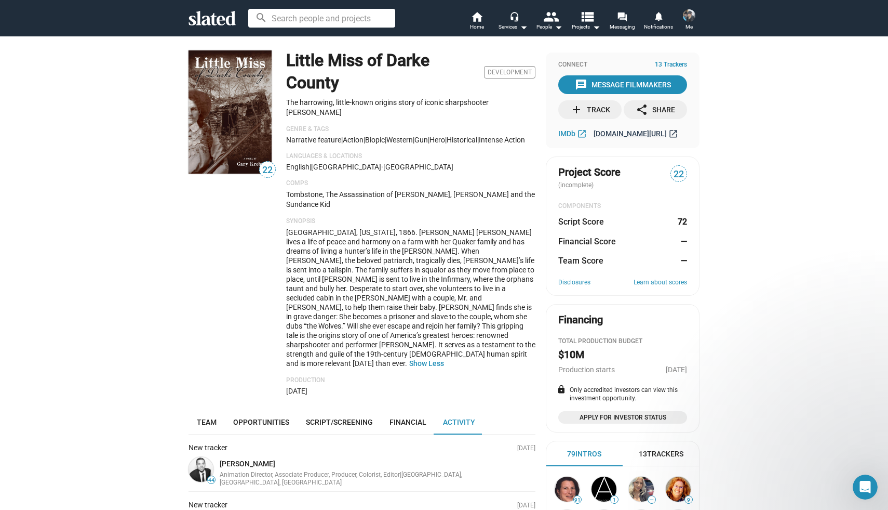
click at [616, 134] on span "[DOMAIN_NAME][URL]" at bounding box center [630, 133] width 73 height 8
click at [208, 418] on span "Team" at bounding box center [207, 422] width 20 height 8
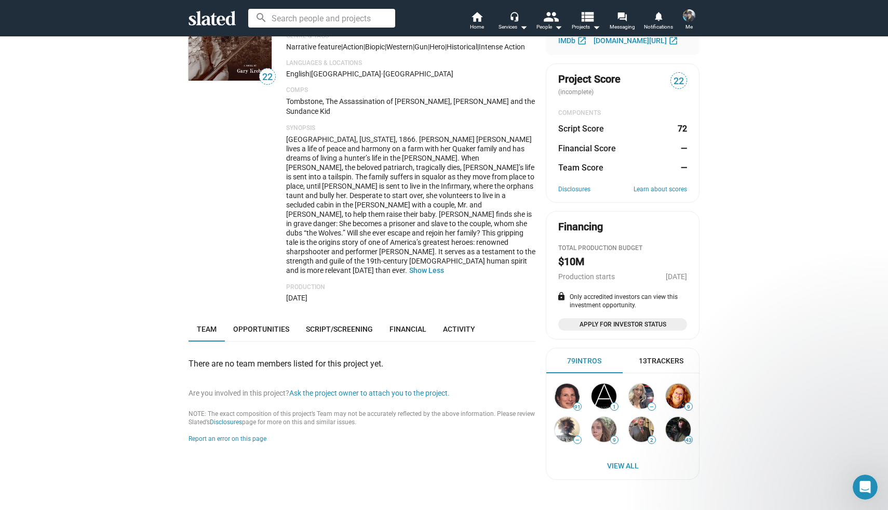
scroll to position [94, 0]
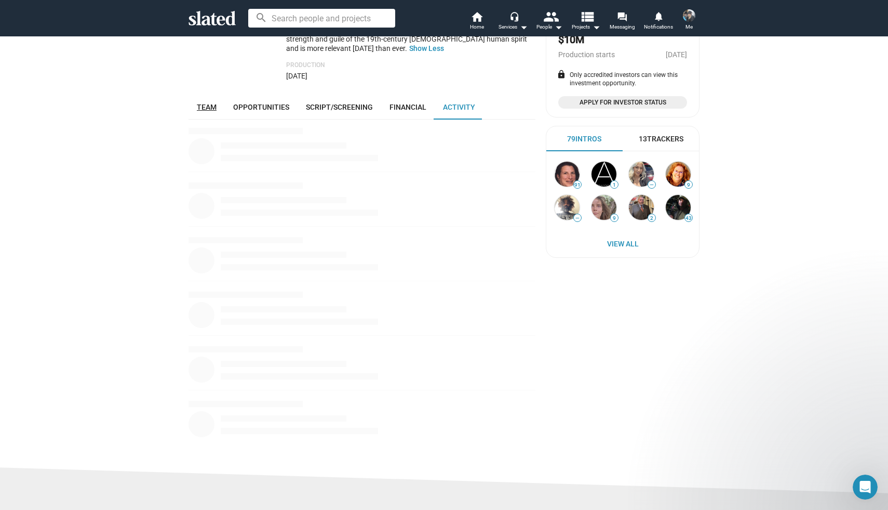
scroll to position [315, 0]
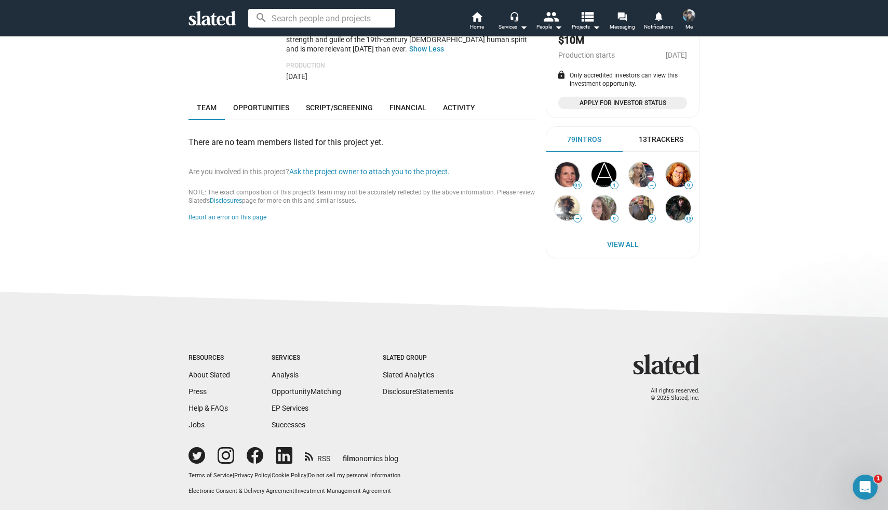
scroll to position [315, 0]
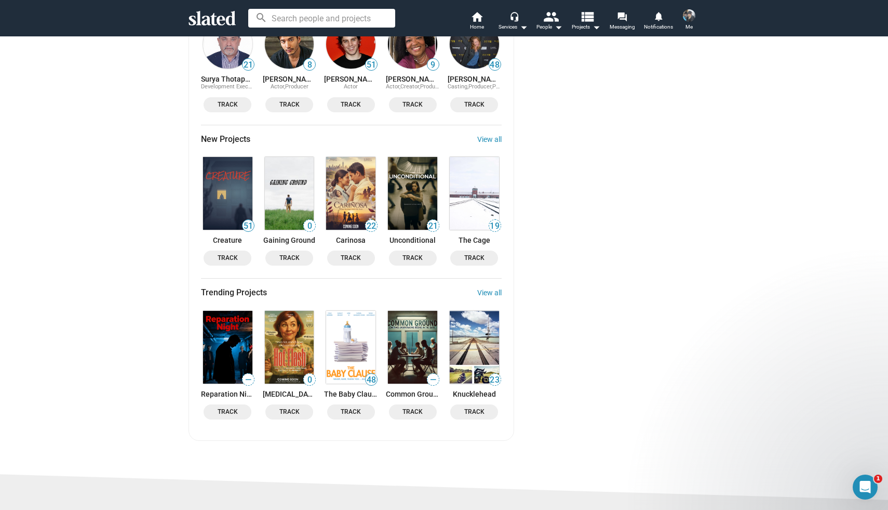
scroll to position [962, 0]
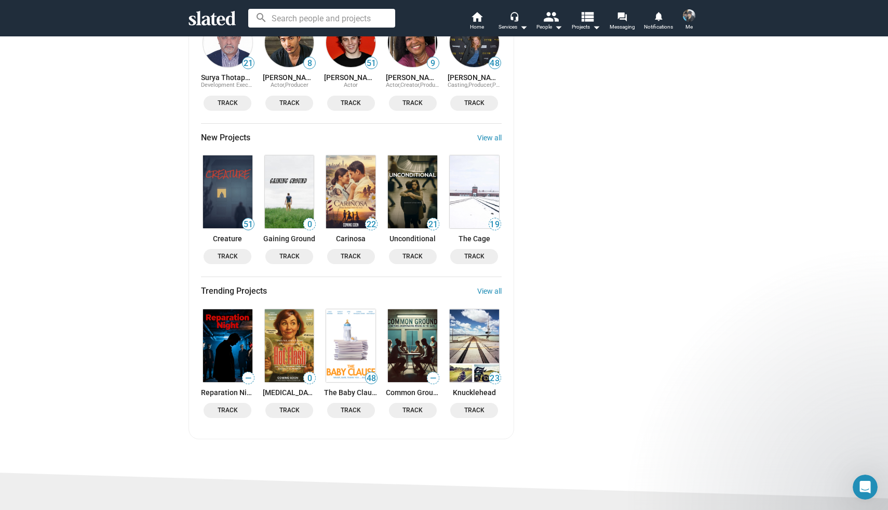
click at [339, 309] on img at bounding box center [350, 345] width 49 height 73
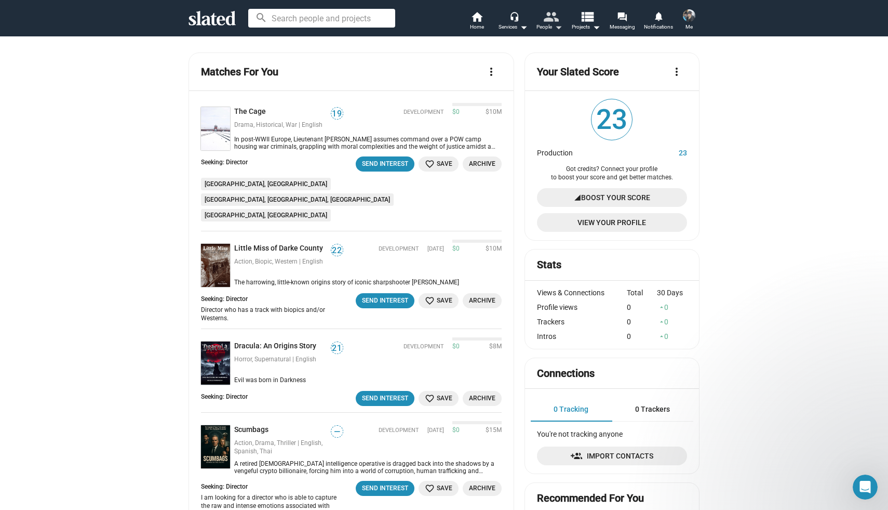
click at [543, 22] on mat-icon "people" at bounding box center [550, 16] width 15 height 15
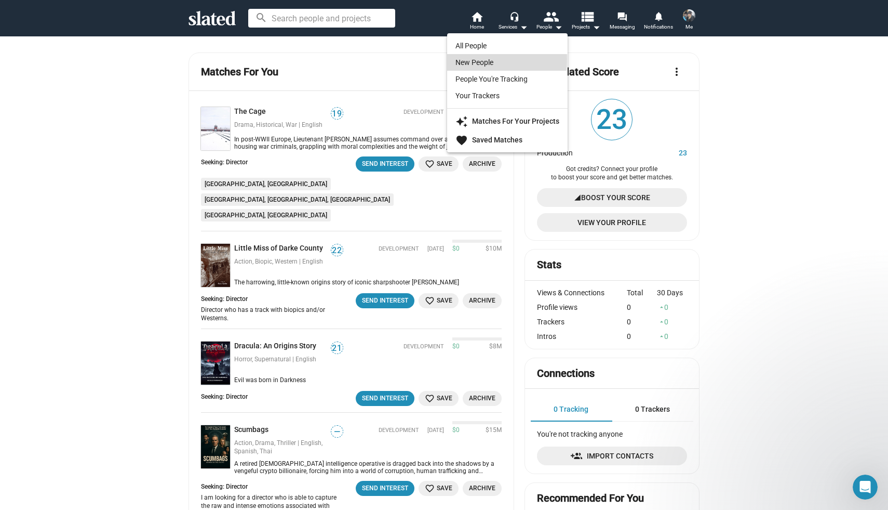
click at [468, 59] on link "New People" at bounding box center [507, 62] width 121 height 17
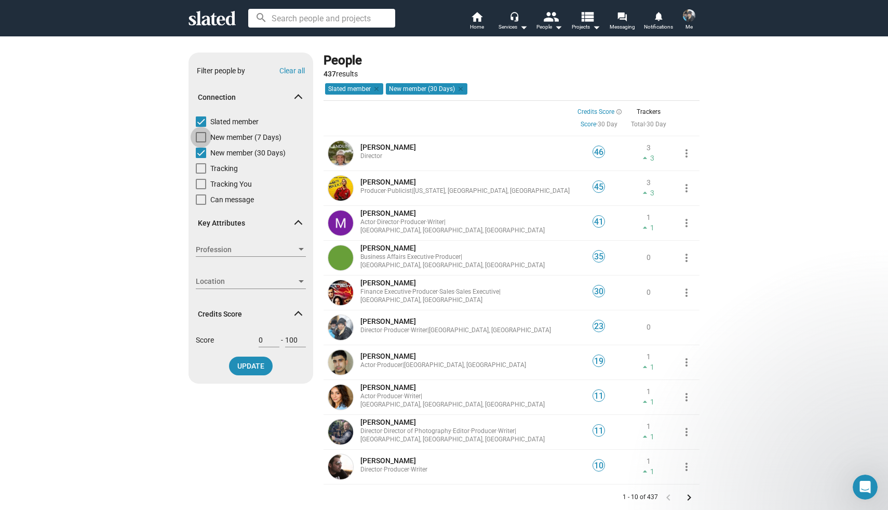
click at [202, 139] on span at bounding box center [201, 137] width 10 height 10
click at [201, 142] on input "New member (7 Days)" at bounding box center [201, 142] width 1 height 1
checkbox input "true"
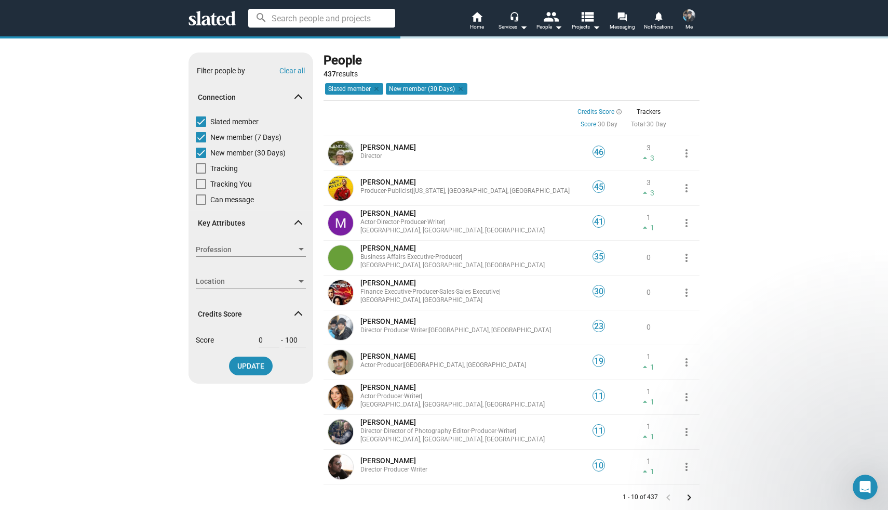
click at [202, 154] on span at bounding box center [201, 153] width 10 height 10
click at [201, 158] on input "New member (30 Days)" at bounding box center [201, 158] width 1 height 1
checkbox input "false"
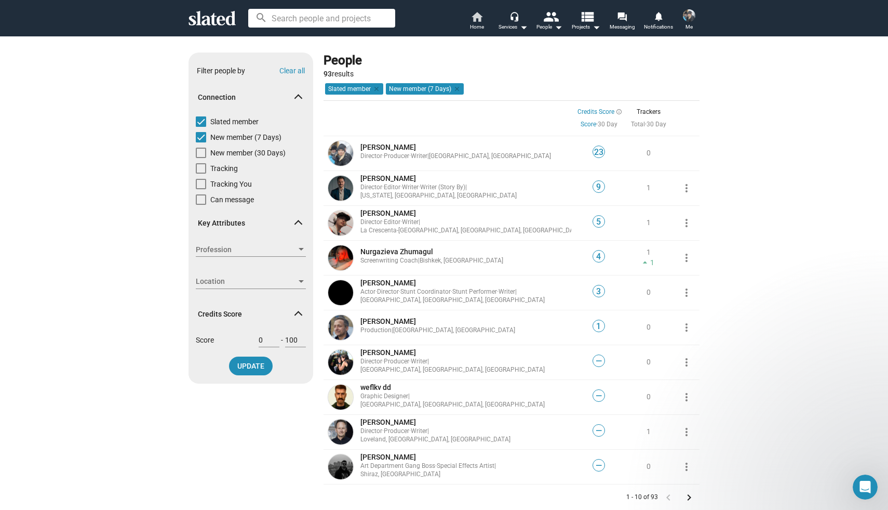
click at [471, 19] on mat-icon "home" at bounding box center [477, 16] width 12 height 12
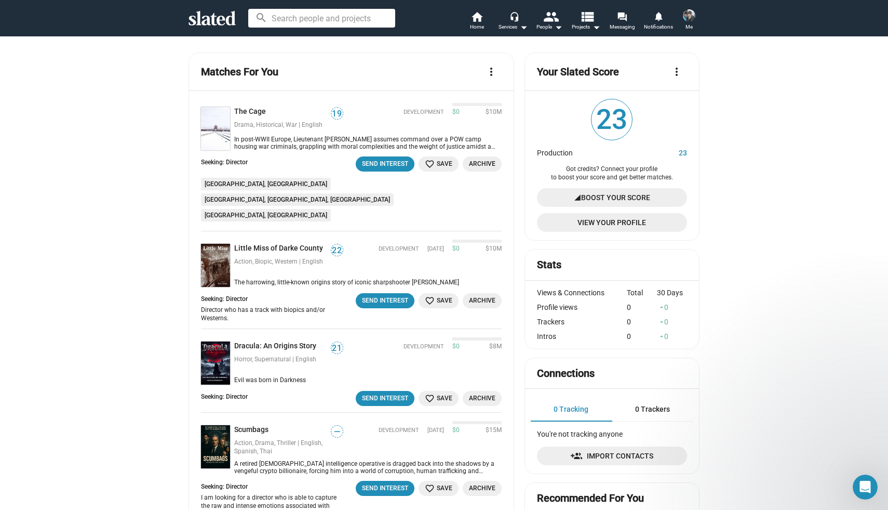
click at [606, 199] on span "Boost Your Score" at bounding box center [615, 197] width 69 height 19
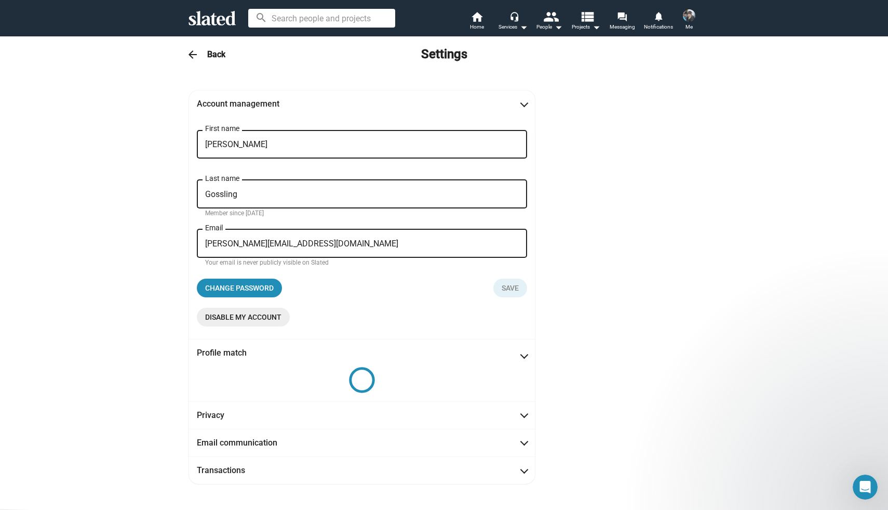
scroll to position [12, 0]
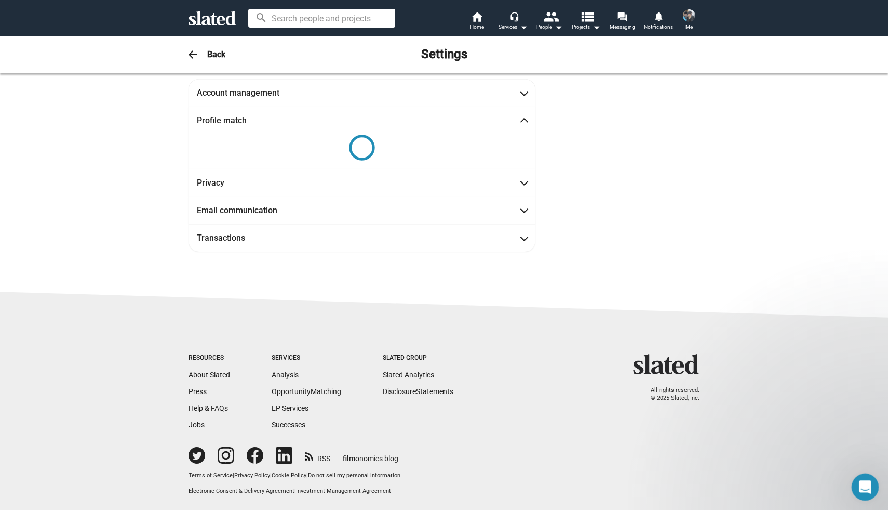
click at [862, 486] on icon "Open Intercom Messenger" at bounding box center [863, 485] width 7 height 8
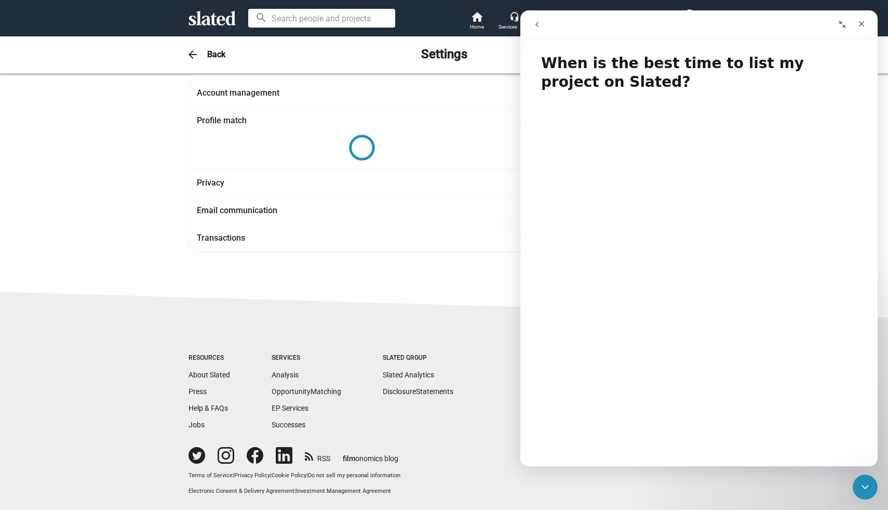
click at [627, 61] on h1 "When is the best time to list my project on Slated?" at bounding box center [699, 69] width 357 height 50
click at [865, 23] on icon "Close" at bounding box center [862, 24] width 8 height 8
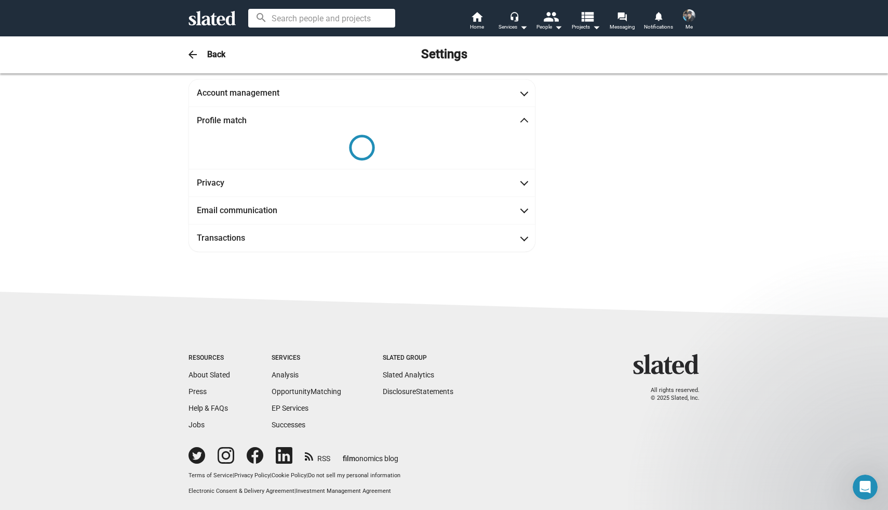
scroll to position [0, 0]
click at [856, 484] on div "Open Intercom Messenger" at bounding box center [864, 485] width 34 height 34
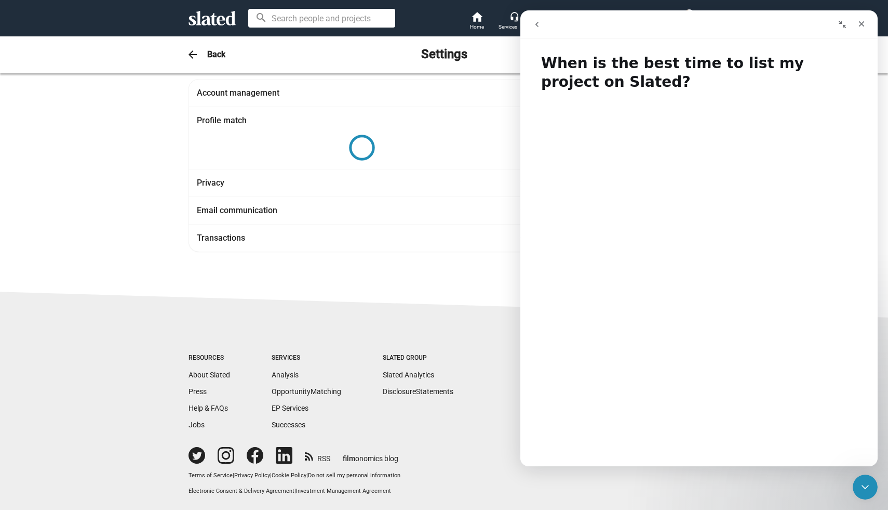
click at [600, 28] on div "Intercom messenger" at bounding box center [612, 25] width 170 height 20
click at [565, 50] on h1 "When is the best time to list my project on Slated?" at bounding box center [699, 69] width 357 height 50
click at [577, 17] on div "Intercom messenger" at bounding box center [612, 25] width 170 height 20
click at [559, 27] on div "Intercom messenger" at bounding box center [612, 25] width 170 height 20
click at [539, 25] on icon "go back" at bounding box center [537, 24] width 8 height 8
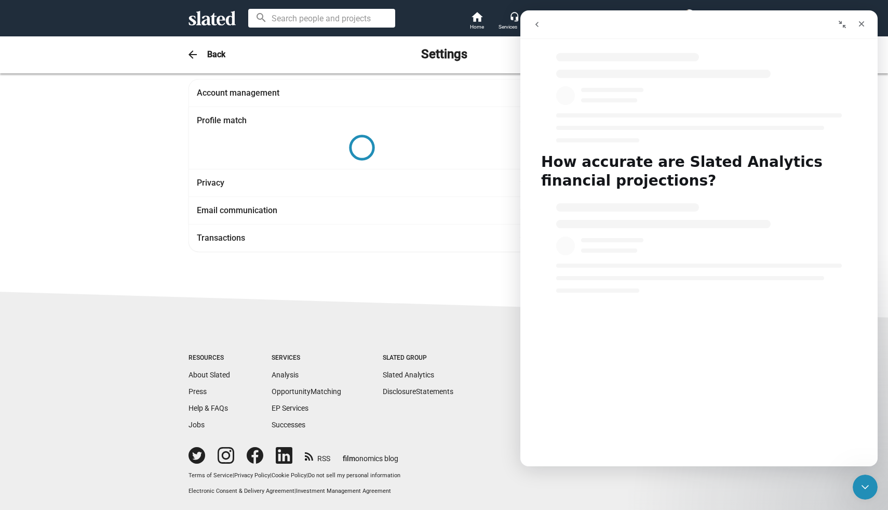
click at [539, 25] on icon "go back" at bounding box center [537, 24] width 8 height 8
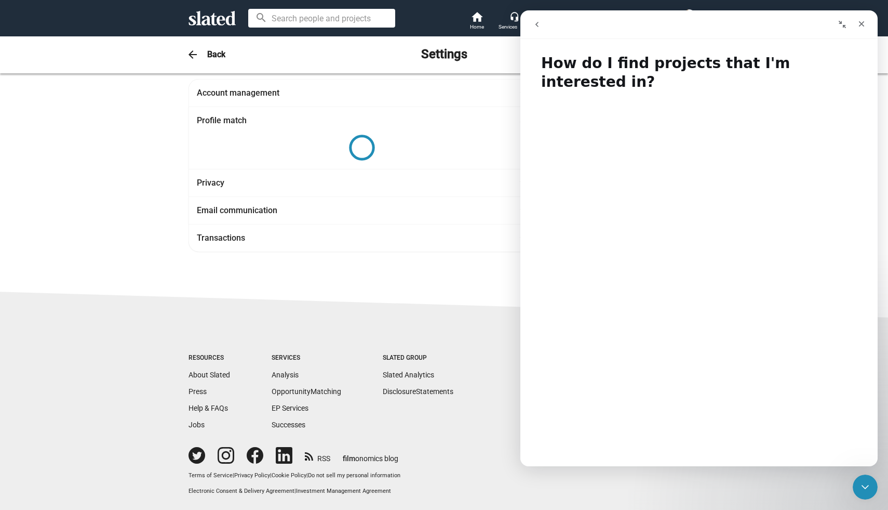
click at [539, 25] on icon "go back" at bounding box center [537, 24] width 8 height 8
click at [536, 22] on icon "go back" at bounding box center [537, 24] width 8 height 8
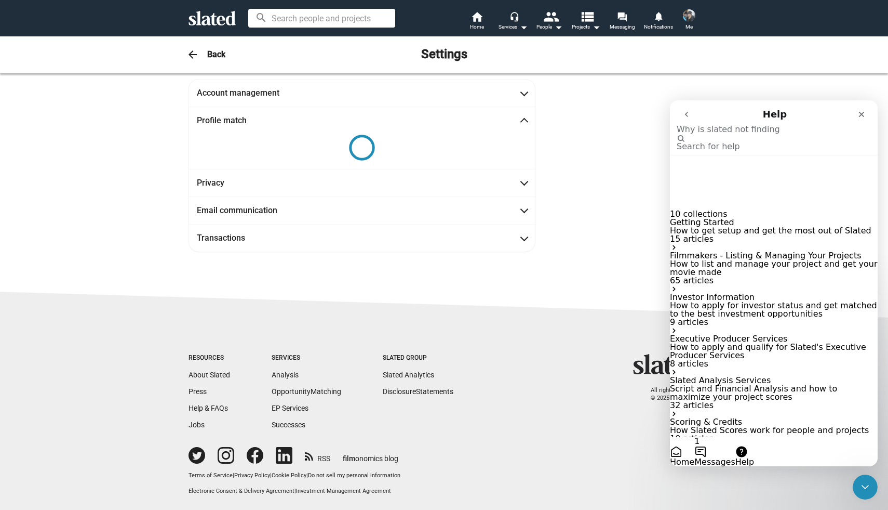
type input "Why is slated not finding my credits"
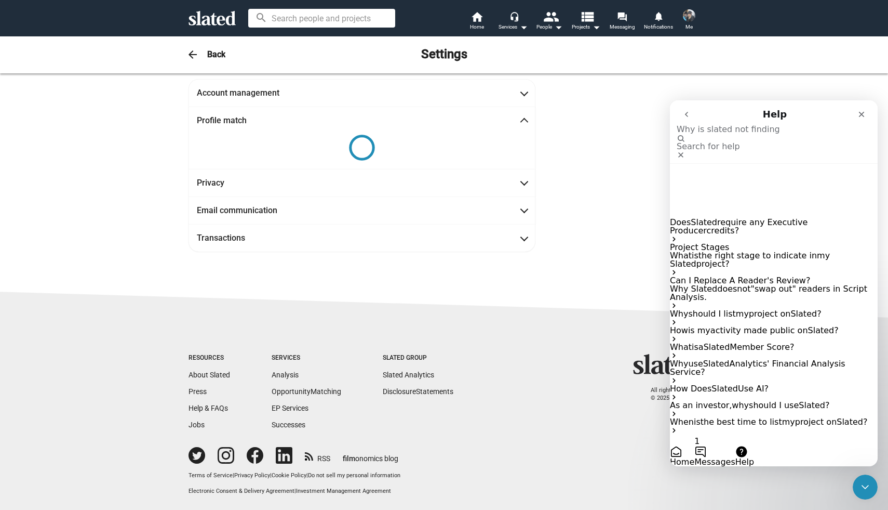
click at [735, 444] on button "1 Messages" at bounding box center [715, 451] width 41 height 29
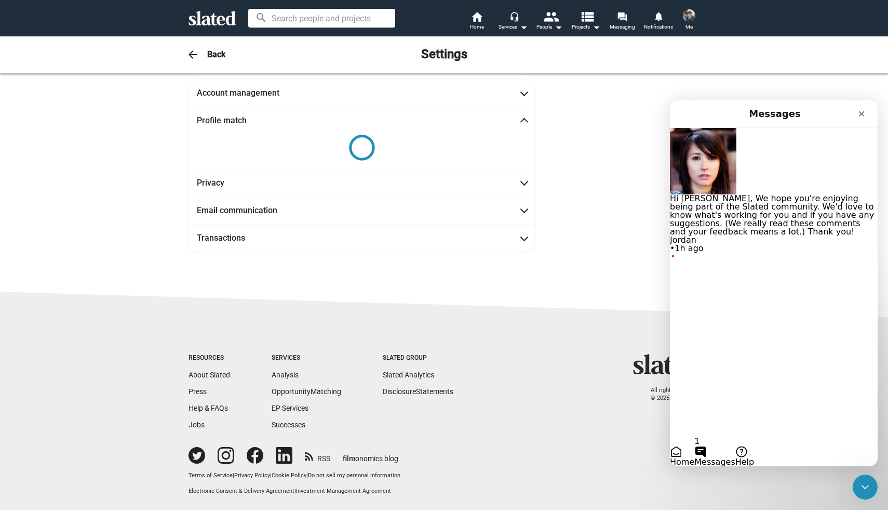
click at [751, 466] on button "Send us a message" at bounding box center [710, 474] width 81 height 17
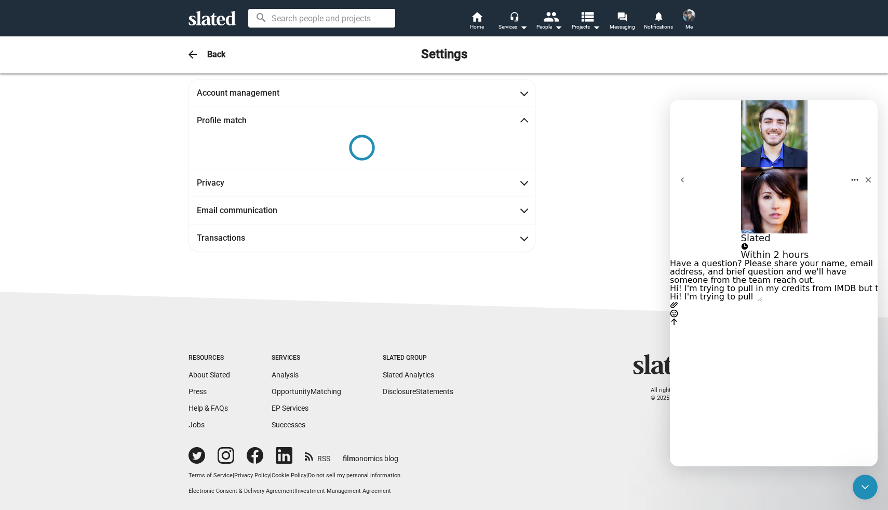
click at [734, 301] on textarea "Hi! I'm trying to pull in my credits from IMDB but the Profile match just keeps…" at bounding box center [716, 297] width 92 height 8
click at [735, 301] on textarea "Hi! I'm trying to pull in my credits from IMDB but the Profile match just keeps…" at bounding box center [716, 297] width 92 height 8
click at [739, 301] on textarea "Hi! I'm trying to pull in my credits from IMDB but the Profile match just keeps…" at bounding box center [716, 297] width 92 height 8
click at [763, 301] on textarea "Hi! I'm trying to add past projects / pull in my credits from IMDB but the Prof…" at bounding box center [716, 297] width 92 height 8
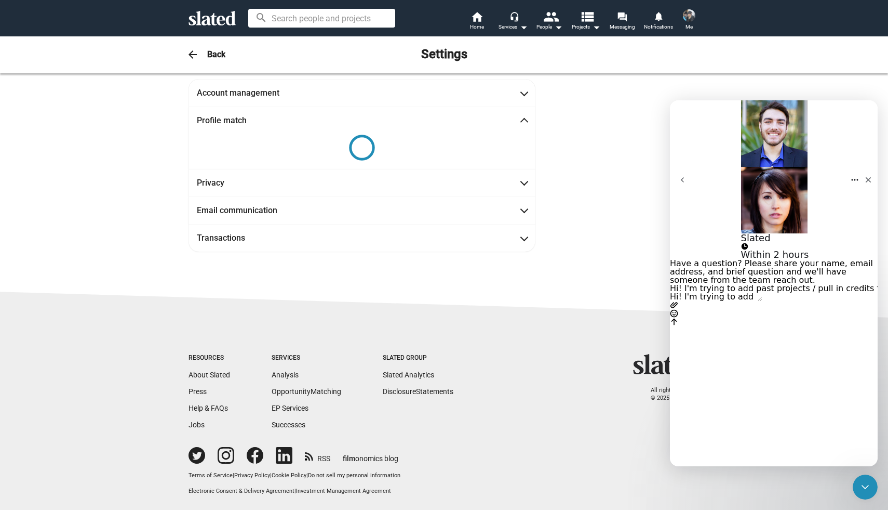
click at [763, 301] on textarea "Hi! I'm trying to add past projects / pull in credits from IMDB but the Profile…" at bounding box center [716, 297] width 92 height 8
drag, startPoint x: 785, startPoint y: 410, endPoint x: 719, endPoint y: 410, distance: 66.0
click at [719, 301] on textarea "Hi! I'm trying to add past projects / pull in credits from IMDB but the Profile…" at bounding box center [716, 297] width 92 height 8
click at [745, 301] on textarea "Hi! I'm trying to add past projects / pull in credits from IMDB but the Profile…" at bounding box center [716, 297] width 92 height 8
click at [763, 301] on textarea "Hi! I'm trying to add past projects / pull in credits from IMDB but the Profile…" at bounding box center [716, 297] width 92 height 8
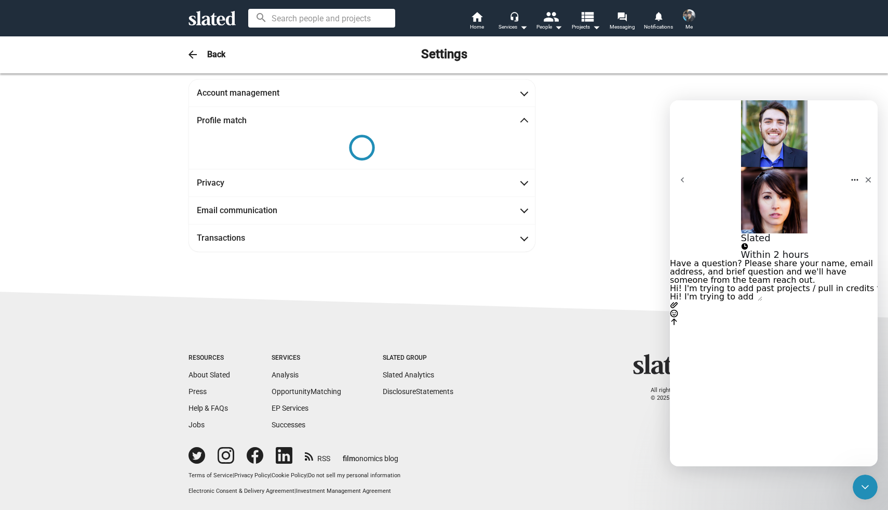
type textarea "Hi! I'm trying to add past projects / pull in credits from IMDB but the Profile…"
click at [763, 301] on textarea "Hi! I'm trying to add past projects / pull in credits from IMDB but the Profile…" at bounding box center [716, 297] width 92 height 8
click at [865, 176] on icon "Close" at bounding box center [869, 180] width 8 height 8
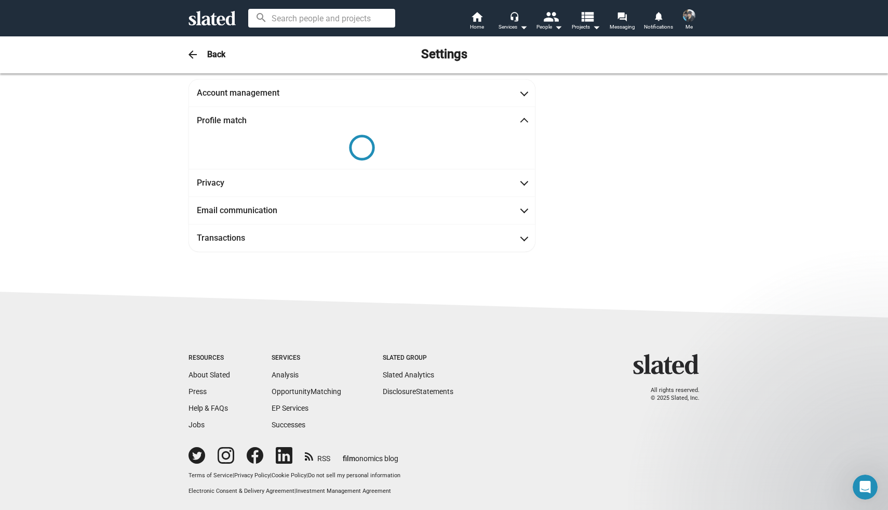
click at [691, 15] on img at bounding box center [689, 15] width 12 height 12
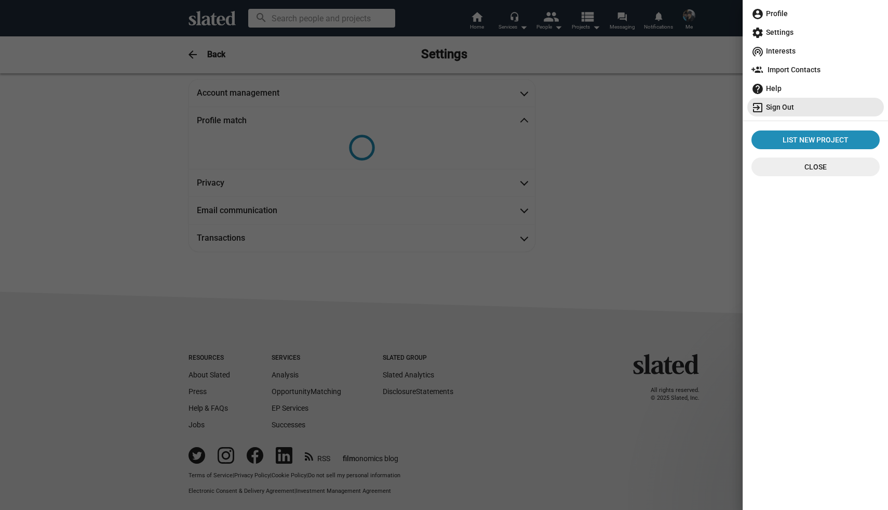
click at [773, 104] on span "exit_to_app Sign Out" at bounding box center [816, 107] width 128 height 19
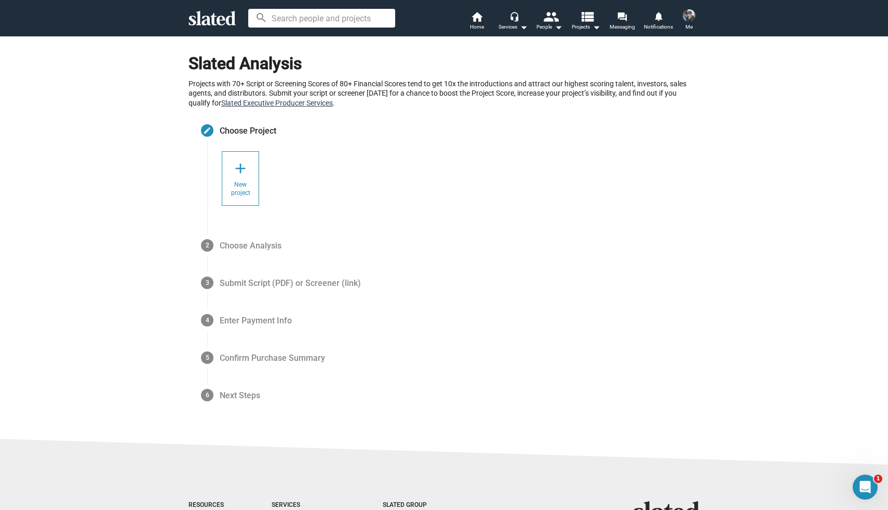
click at [314, 103] on link "Slated Executive Producer Services" at bounding box center [277, 103] width 112 height 8
